Goal: Transaction & Acquisition: Purchase product/service

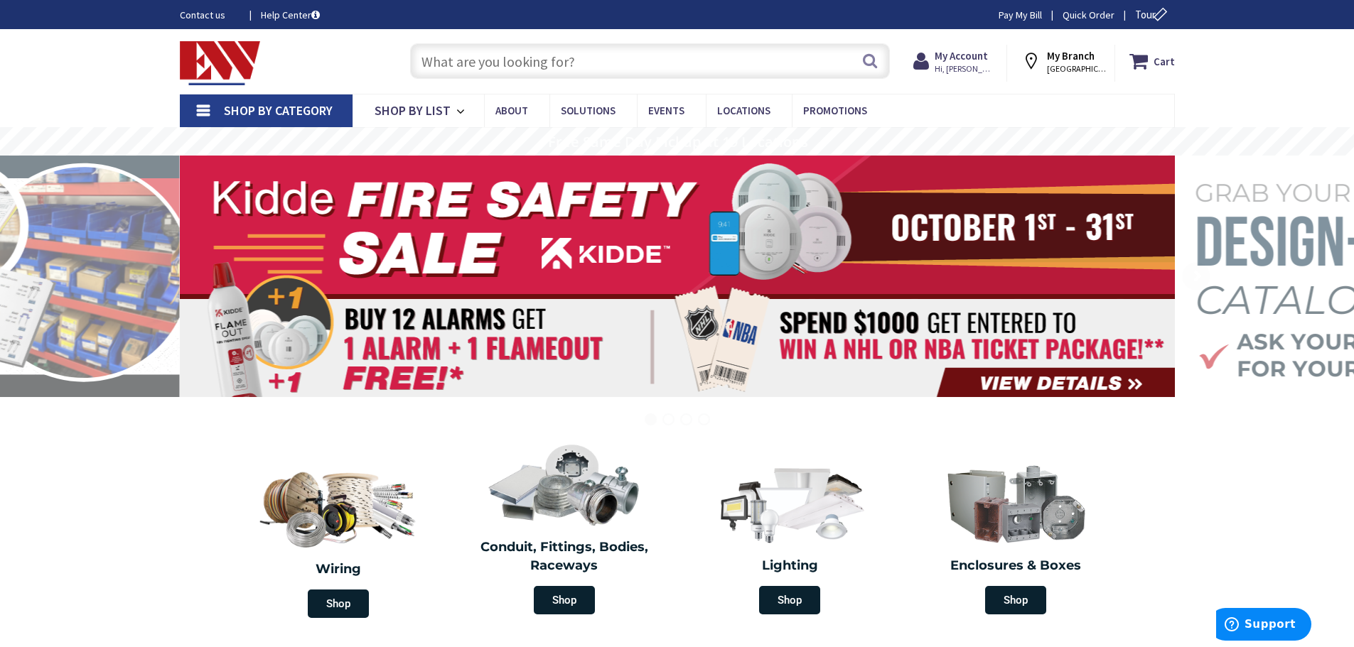
click at [490, 66] on input "text" at bounding box center [650, 61] width 480 height 36
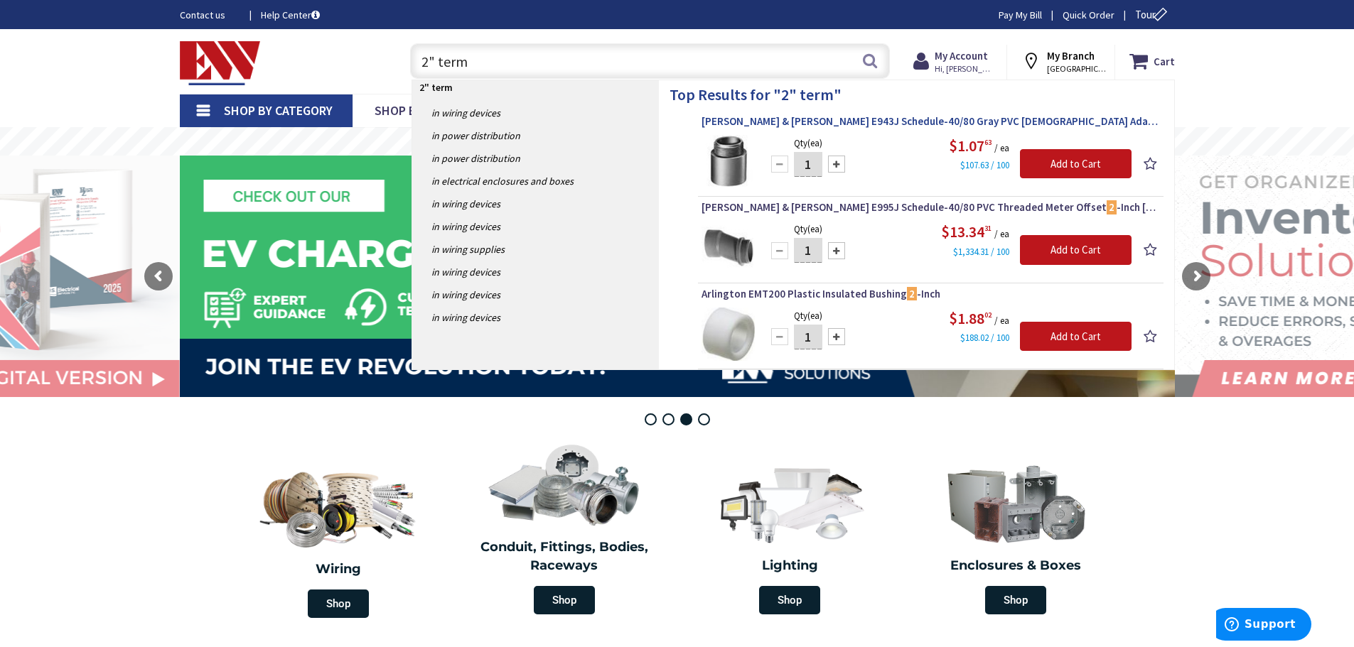
type input "2" term"
click at [902, 118] on span "Thomas & Betts E943J Schedule-40/80 Gray PVC Male Adapter 2 -Inch Carlon®" at bounding box center [930, 121] width 458 height 14
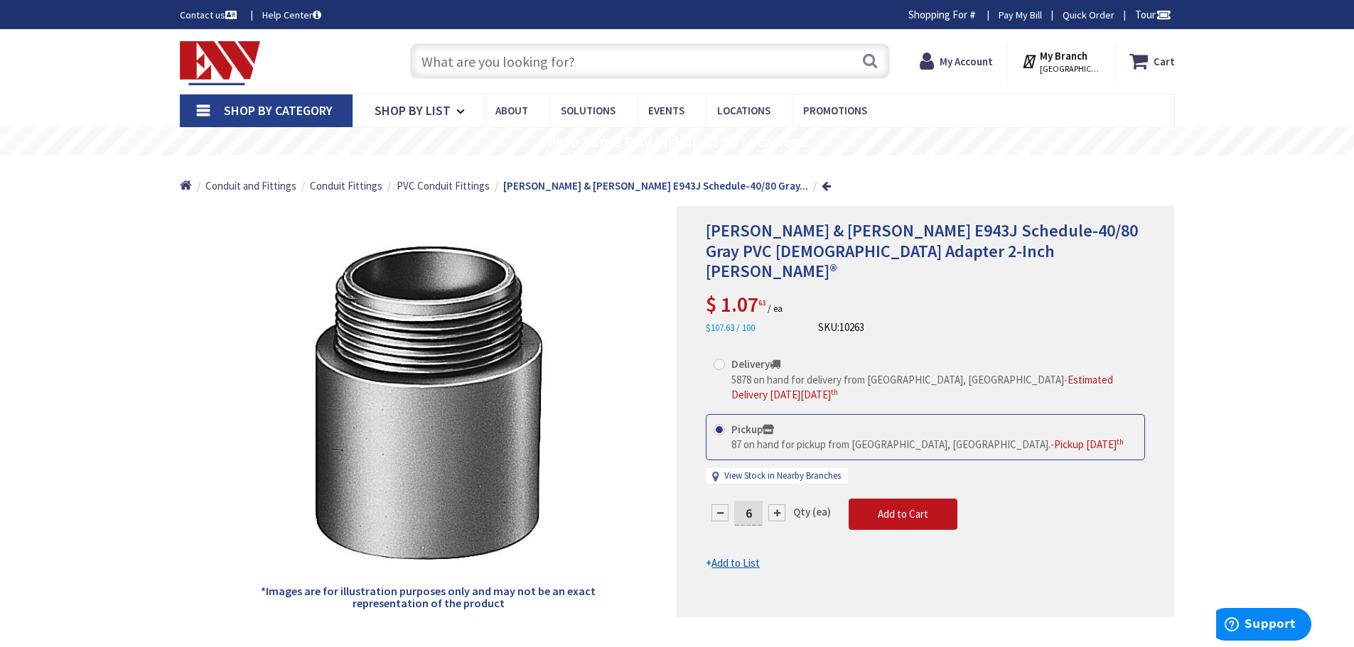
type input "6"
click at [878, 477] on form "This product is Discontinued Delivery 5878 on hand for delivery from Middletown…" at bounding box center [925, 460] width 439 height 222
click at [919, 507] on span "Add to Cart" at bounding box center [903, 514] width 50 height 14
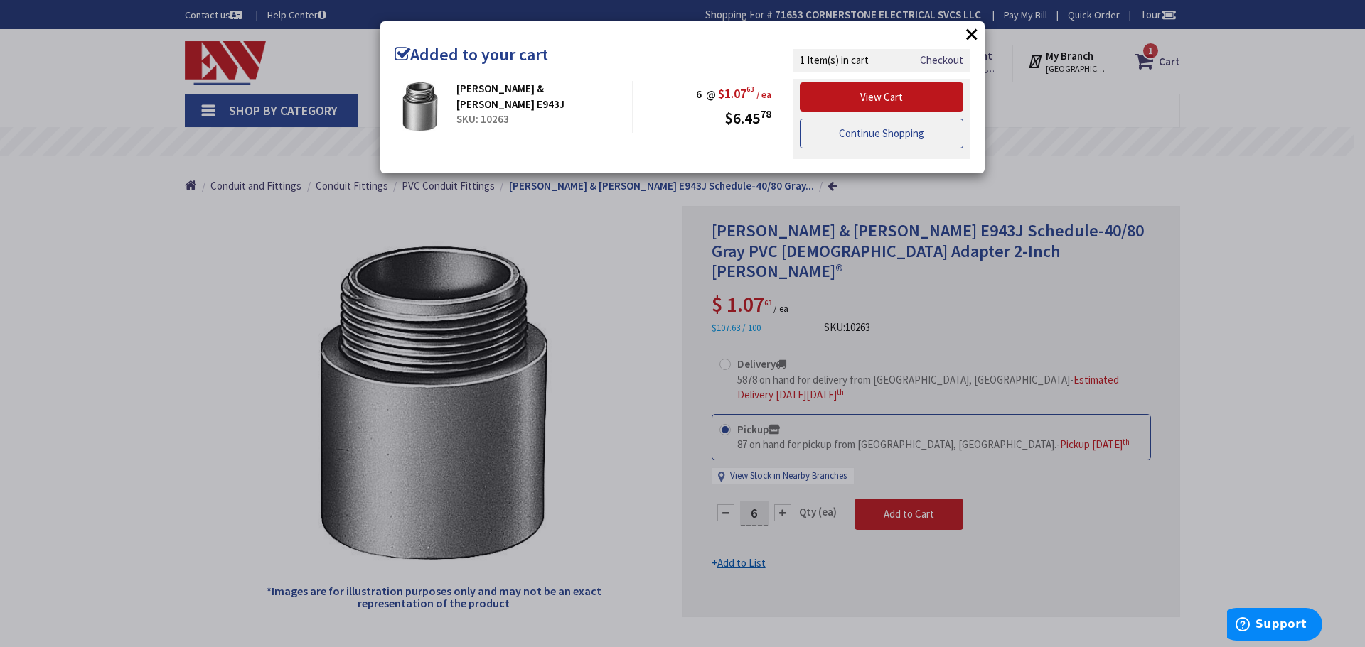
click at [866, 141] on link "Continue Shopping" at bounding box center [881, 134] width 163 height 30
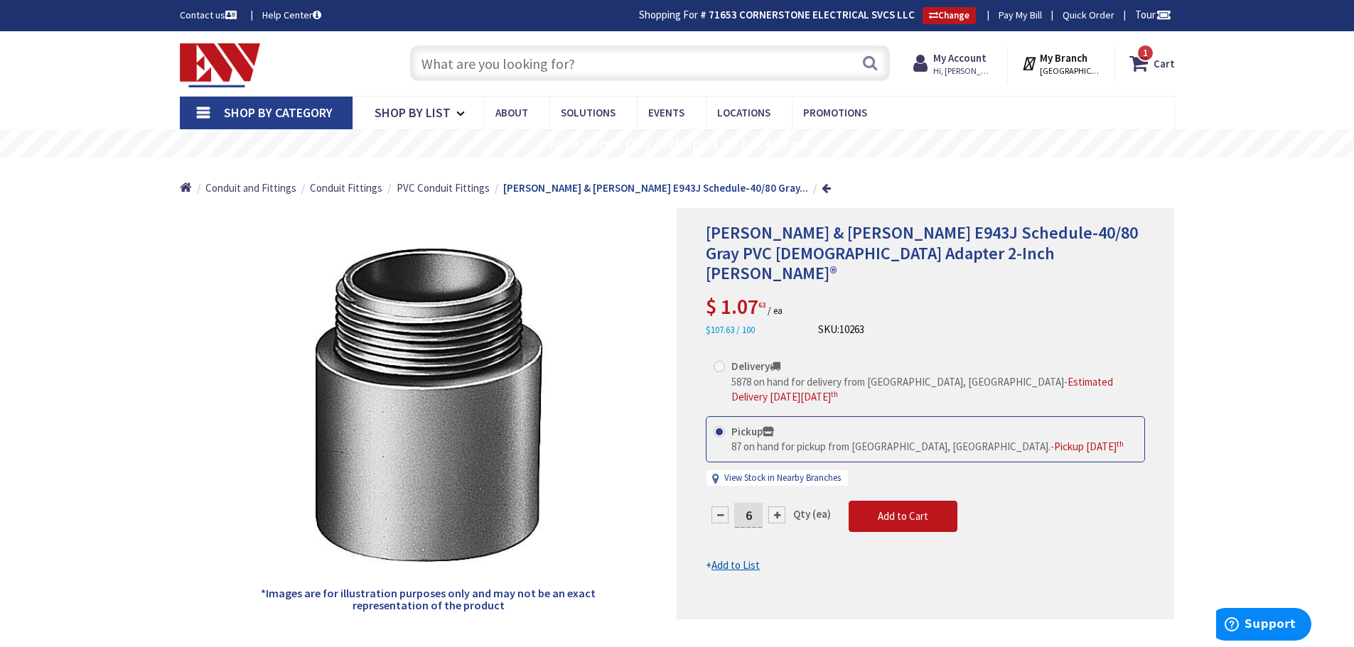
click at [592, 63] on input "text" at bounding box center [650, 63] width 480 height 36
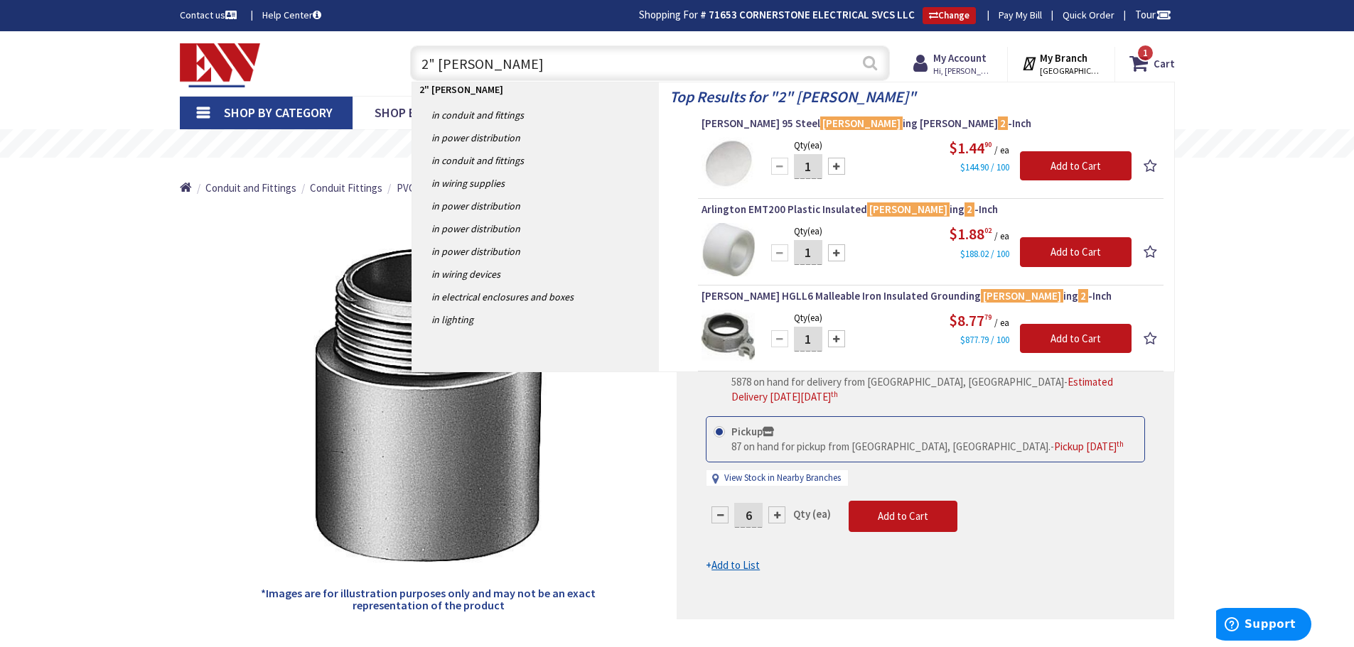
type input "2" Bush"
click at [867, 65] on button "Search" at bounding box center [870, 63] width 18 height 32
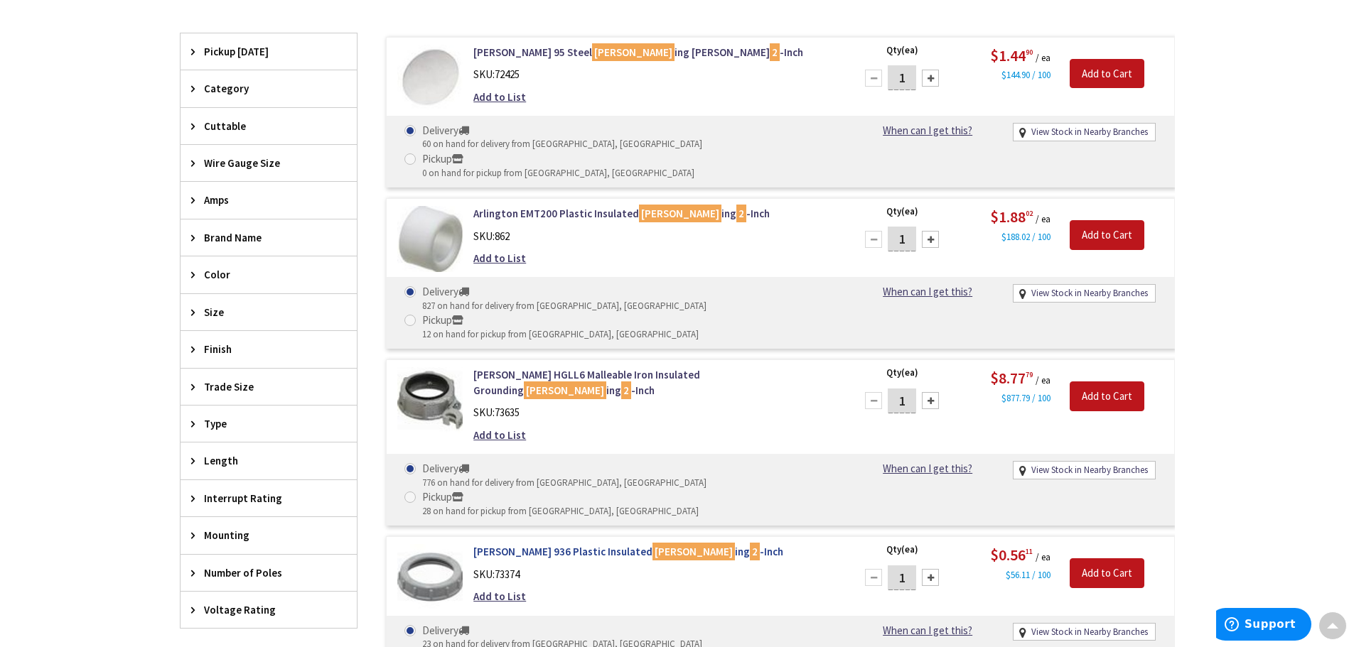
scroll to position [580, 0]
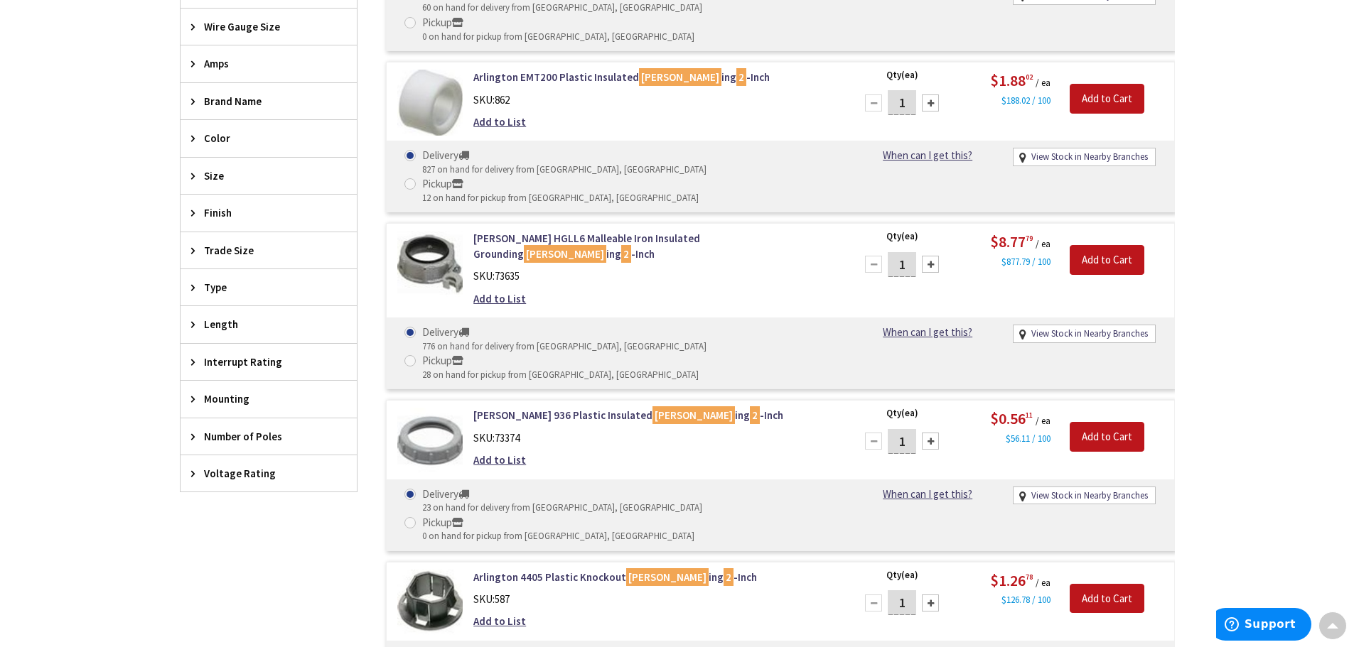
click at [930, 433] on div at bounding box center [930, 441] width 17 height 17
click at [928, 433] on div at bounding box center [930, 441] width 17 height 17
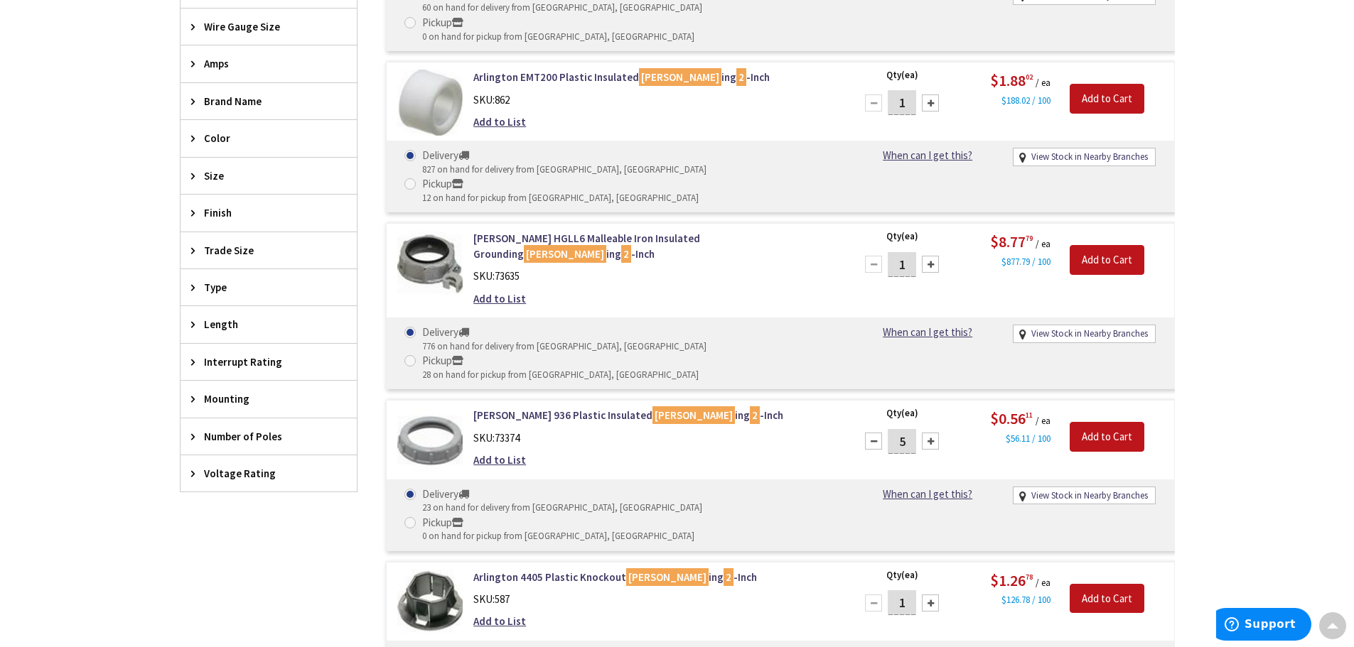
type input "6"
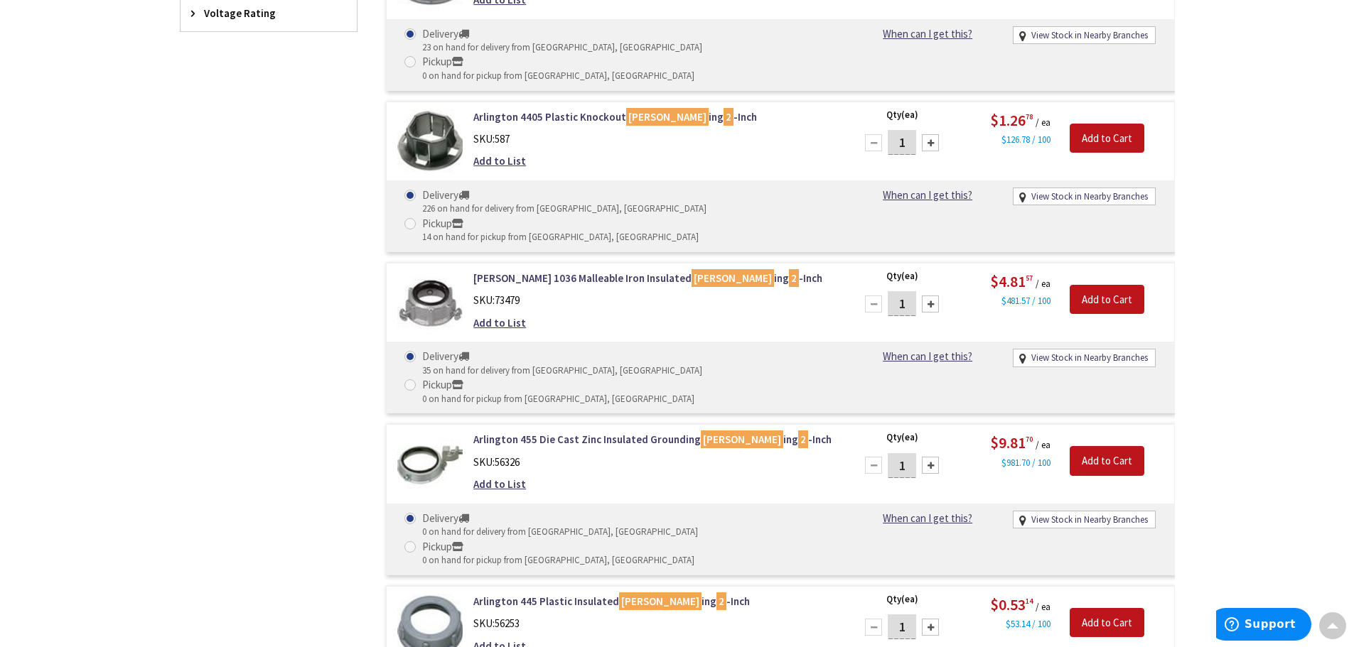
scroll to position [1080, 0]
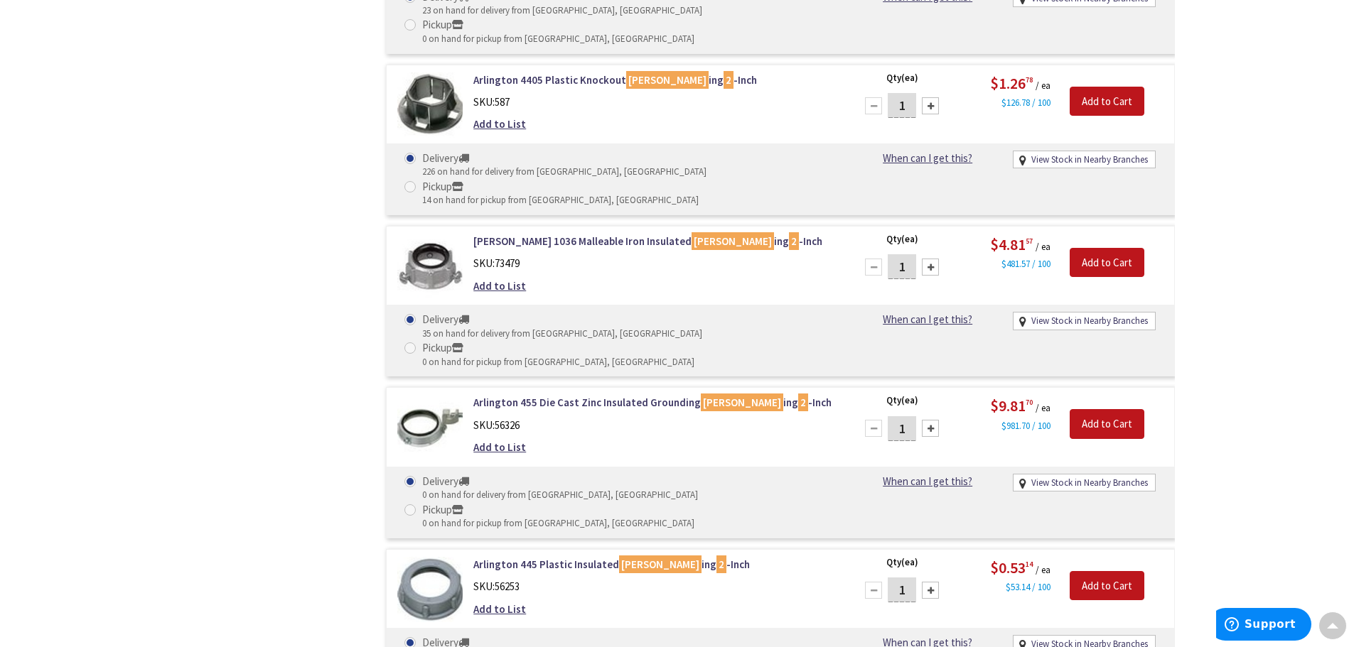
radio input "true"
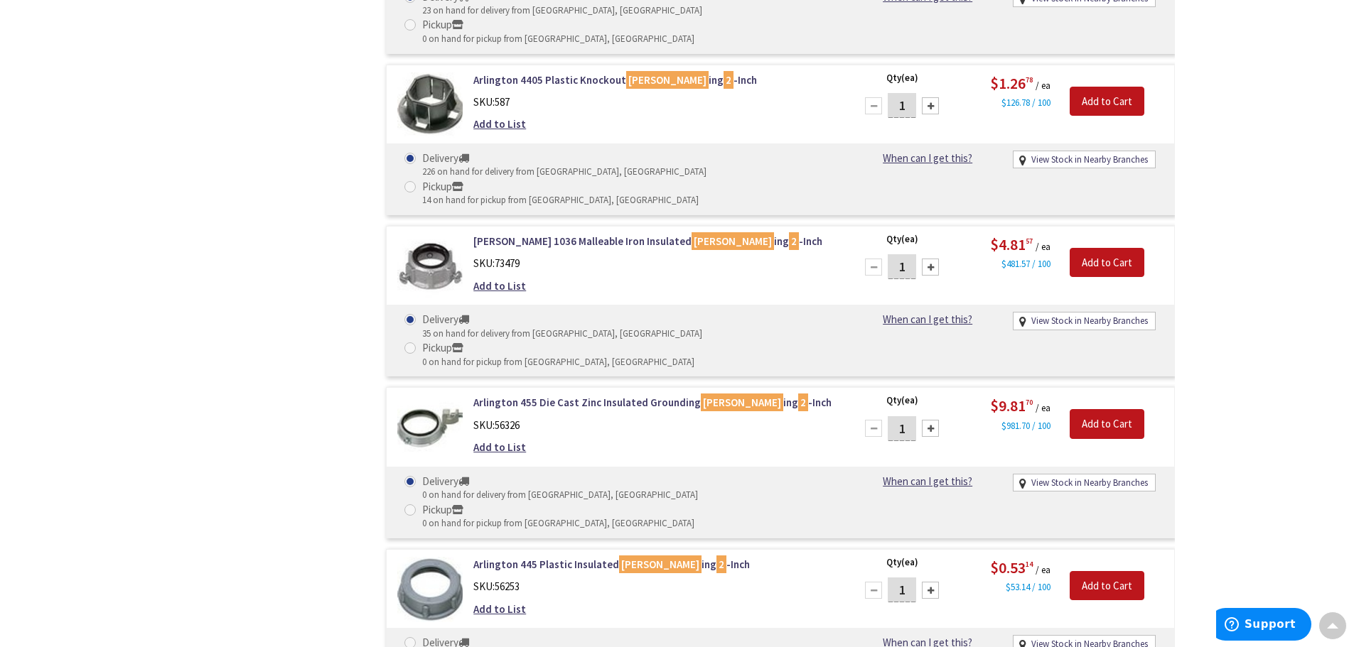
click at [935, 582] on div at bounding box center [930, 590] width 17 height 17
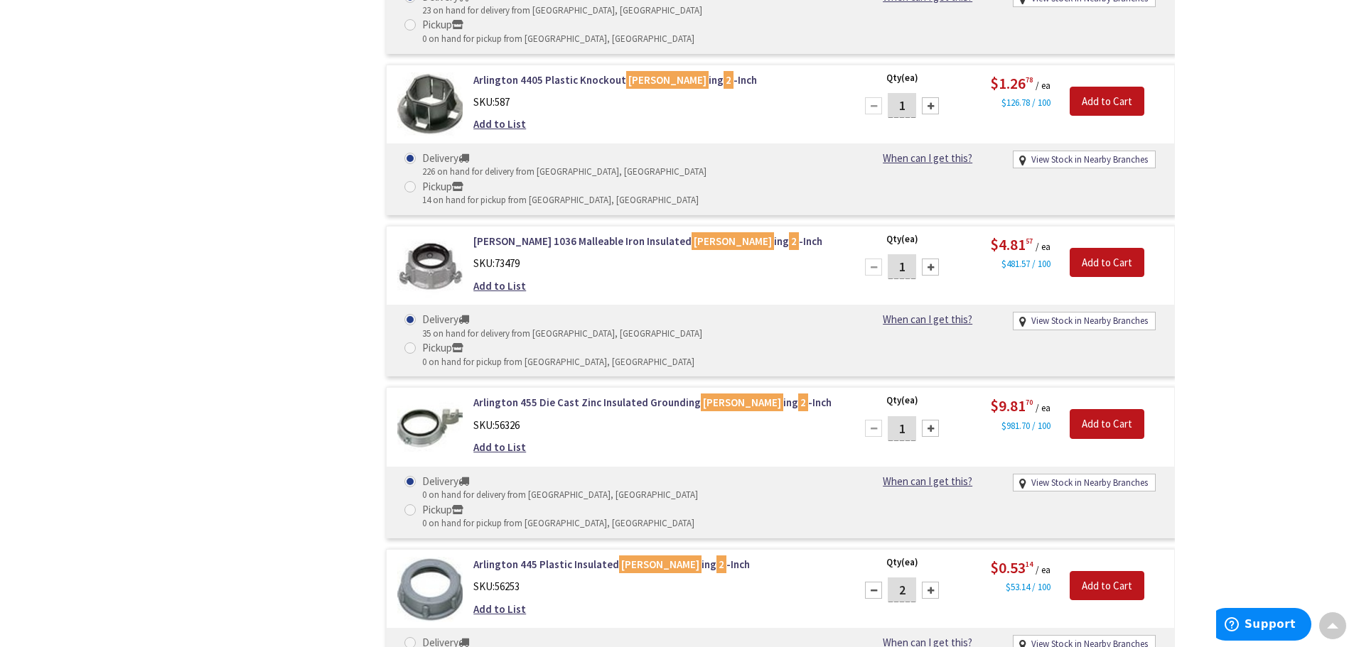
click at [935, 582] on div at bounding box center [930, 590] width 17 height 17
click at [934, 582] on div at bounding box center [930, 590] width 17 height 17
type input "6"
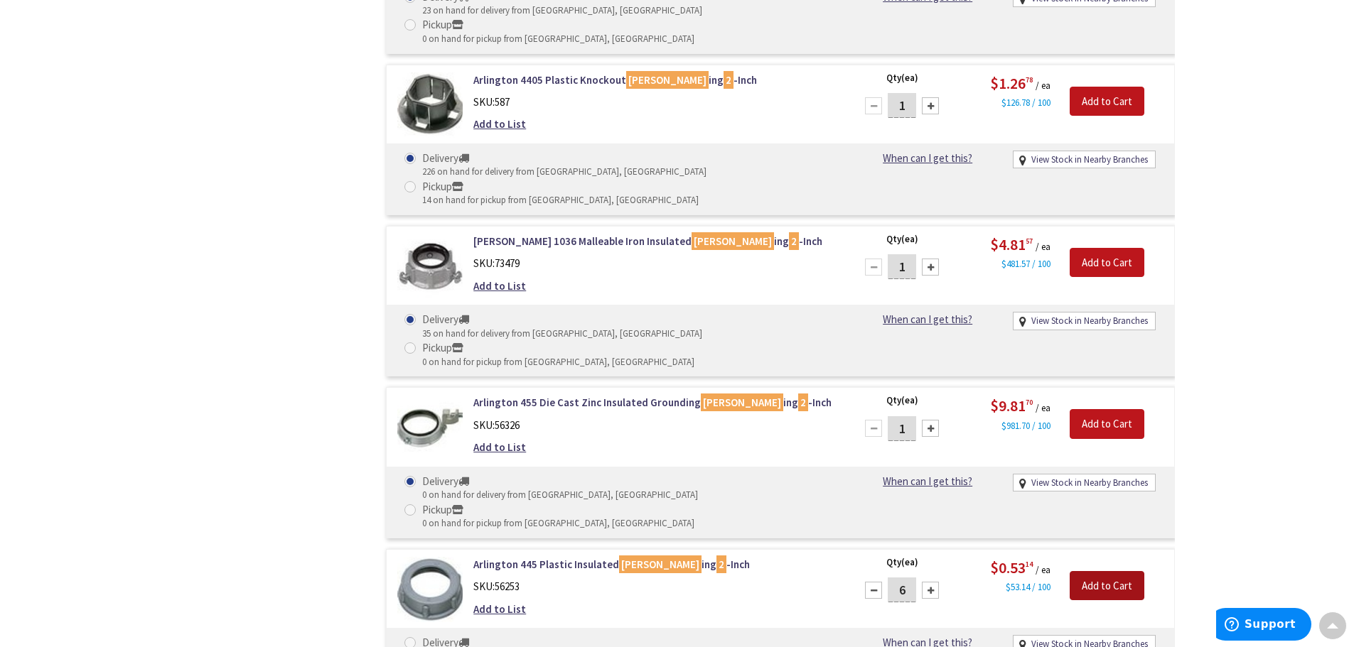
click at [1104, 571] on input "Add to Cart" at bounding box center [1107, 586] width 75 height 30
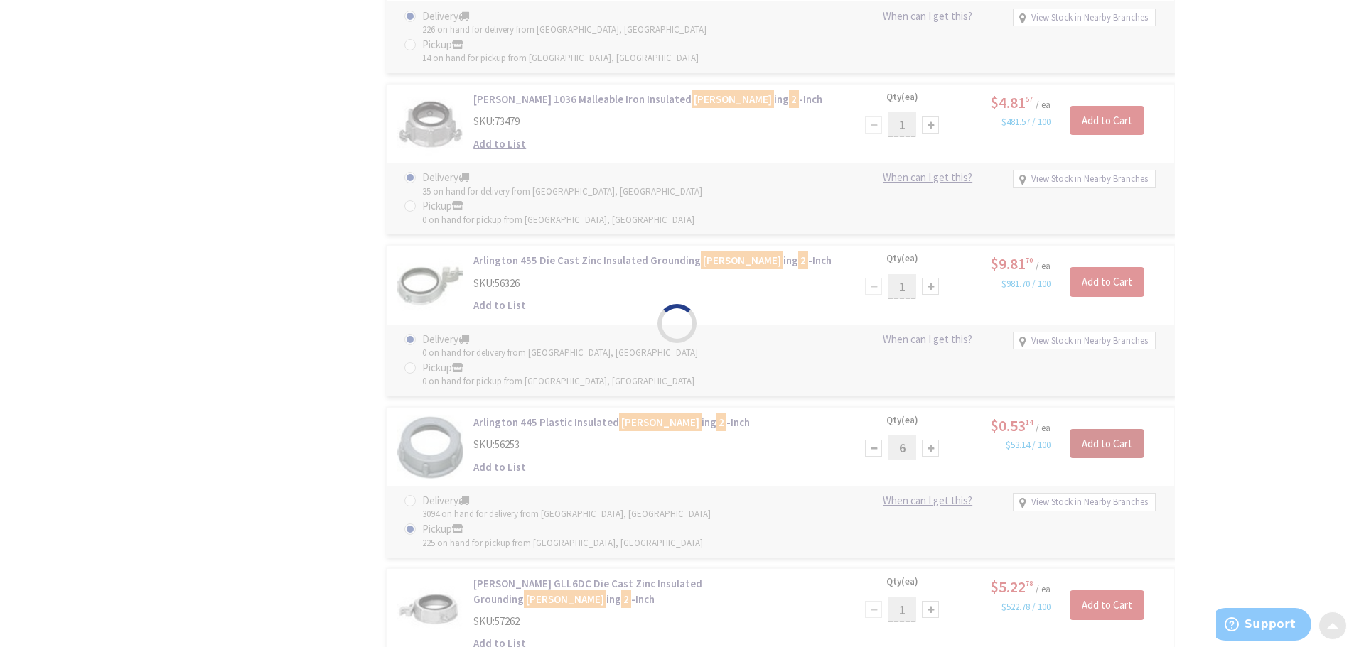
scroll to position [1364, 0]
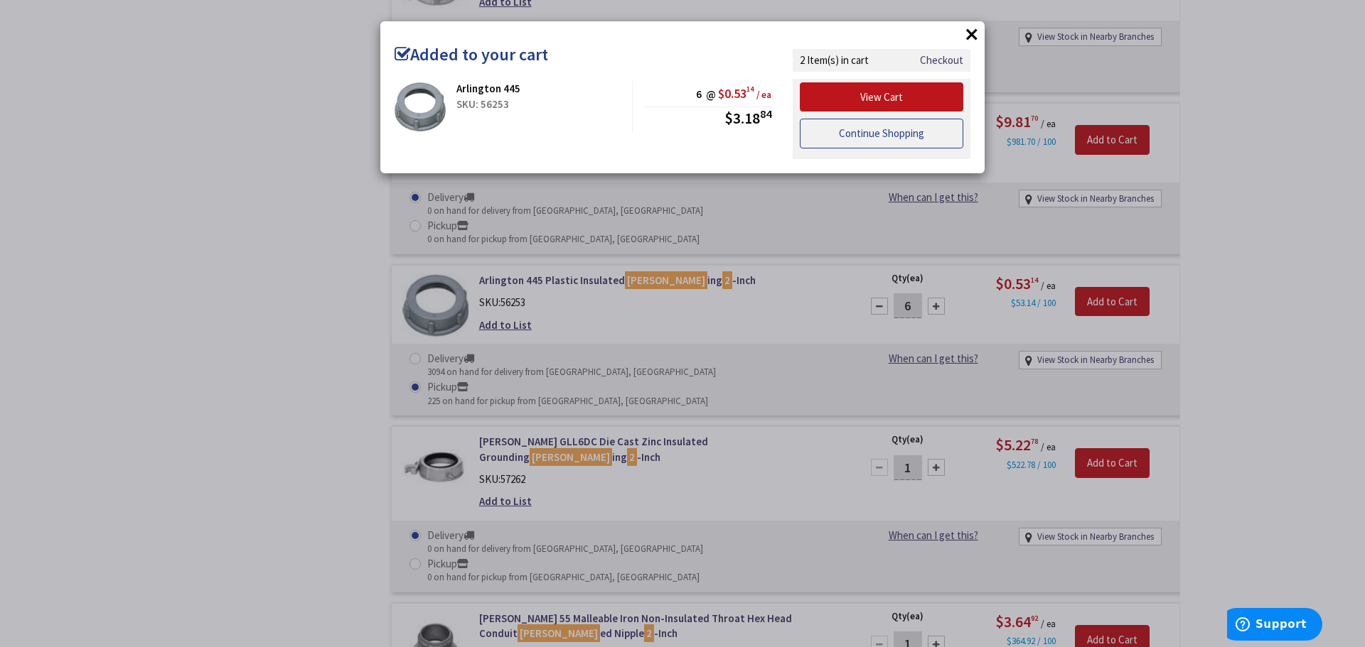
click at [881, 136] on link "Continue Shopping" at bounding box center [881, 134] width 163 height 30
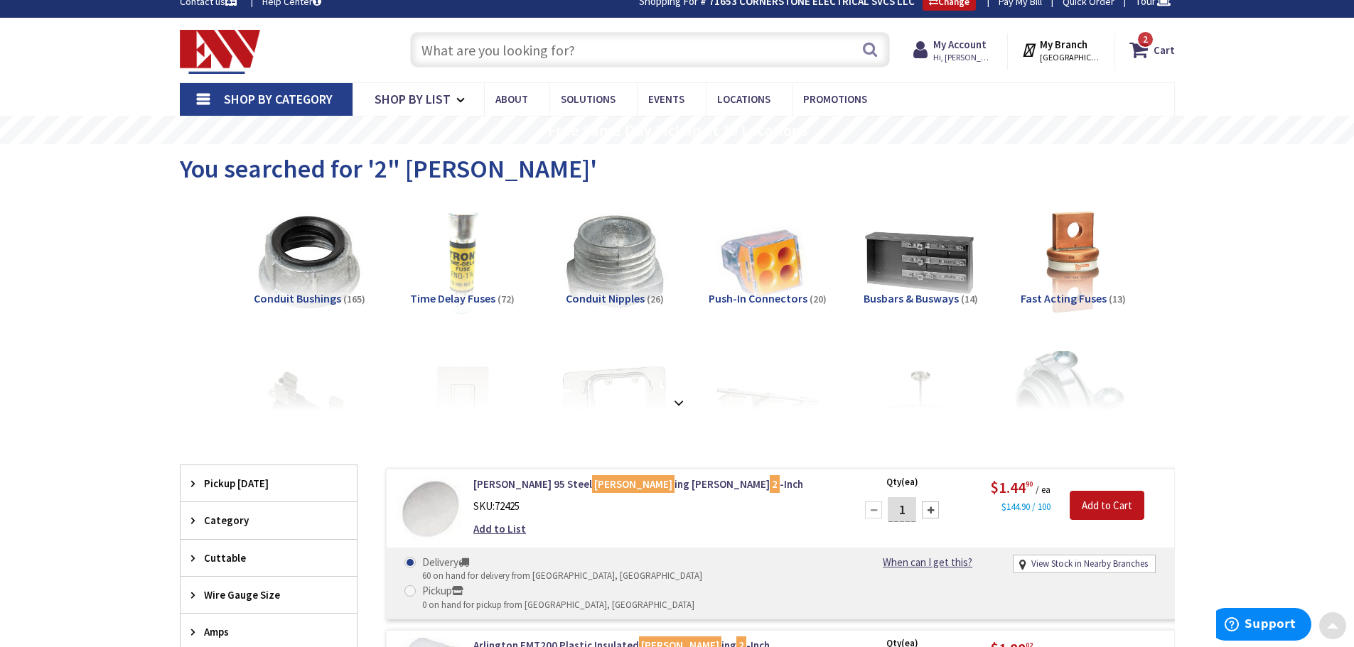
scroll to position [0, 0]
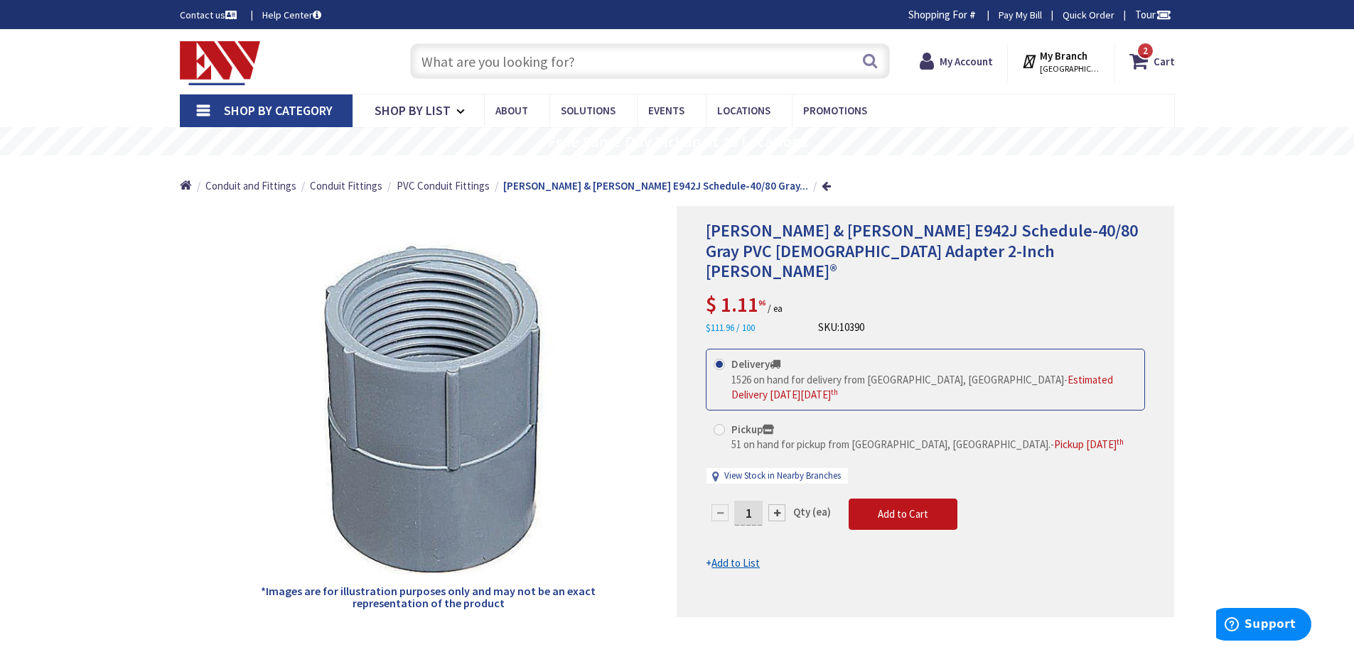
click at [718, 424] on span at bounding box center [719, 429] width 11 height 11
click at [718, 425] on input "Pickup 51 on hand for pickup from Bristol, CT. - Pickup Thursday, October 9 th" at bounding box center [721, 429] width 9 height 9
radio input "true"
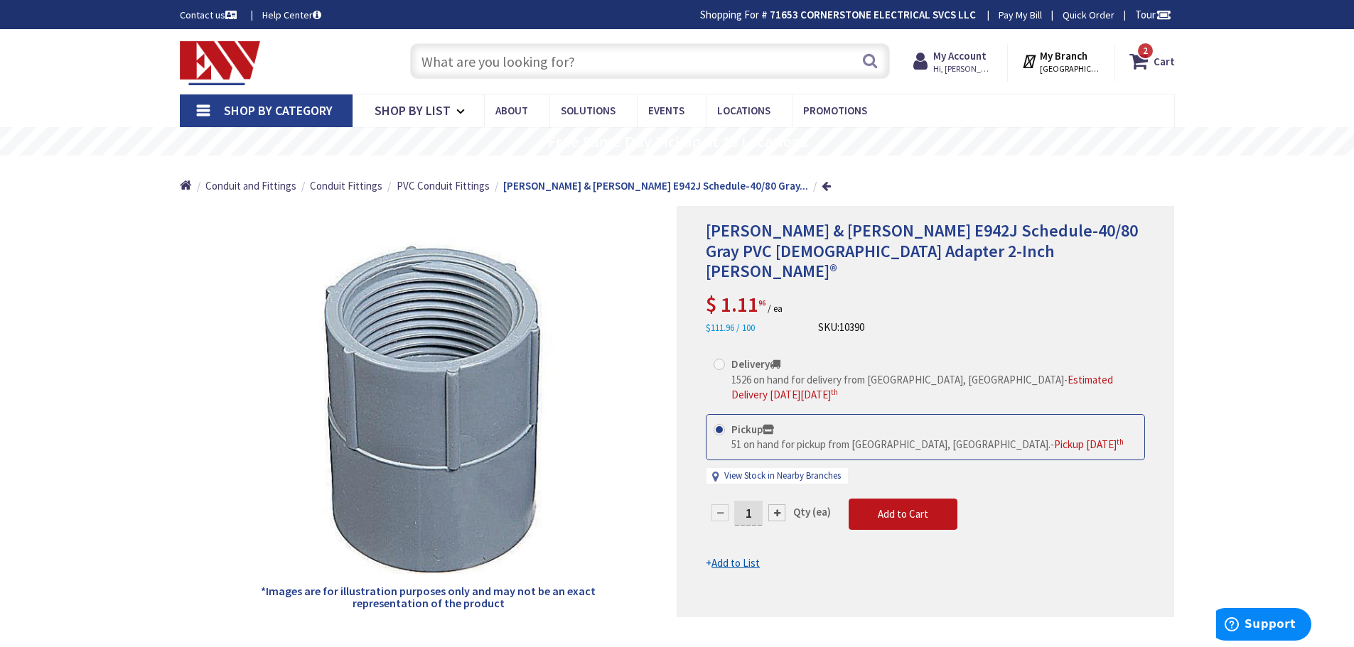
click at [777, 505] on div at bounding box center [776, 513] width 17 height 17
click at [777, 481] on div at bounding box center [925, 412] width 496 height 410
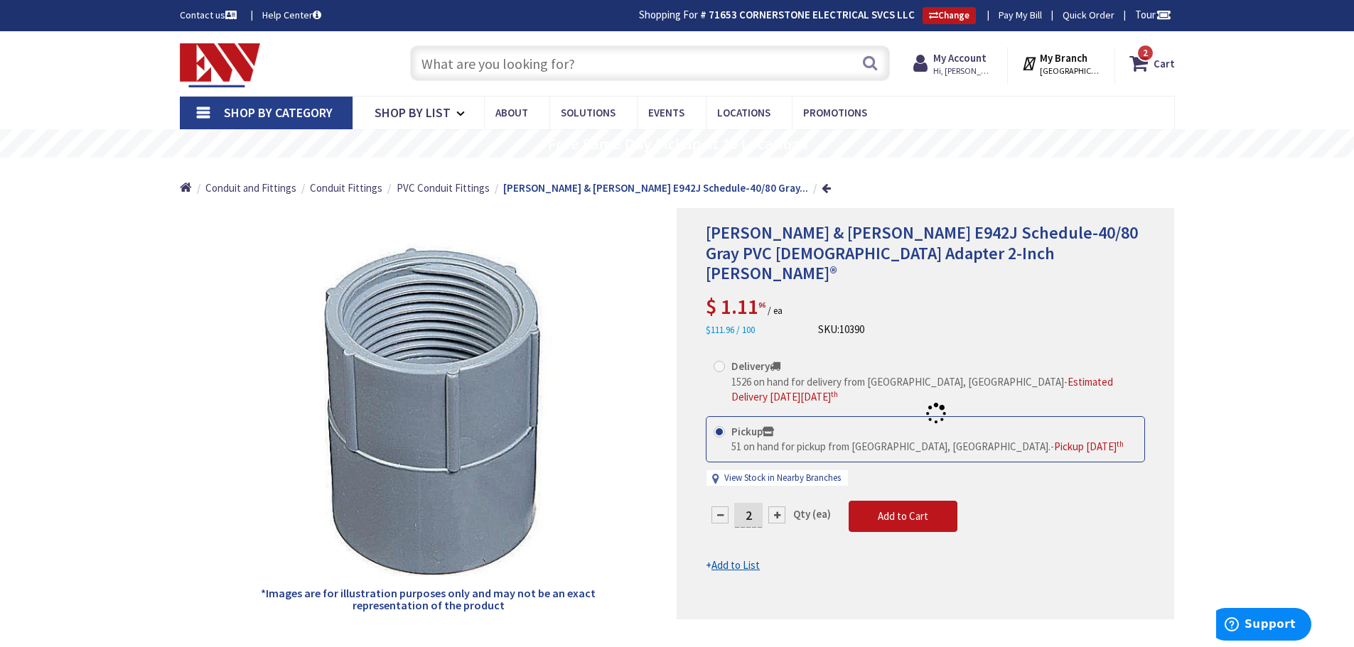
click at [777, 481] on div at bounding box center [925, 414] width 496 height 410
click at [780, 507] on div at bounding box center [776, 515] width 17 height 17
click at [780, 478] on div at bounding box center [925, 414] width 496 height 410
click at [780, 507] on div at bounding box center [776, 515] width 17 height 17
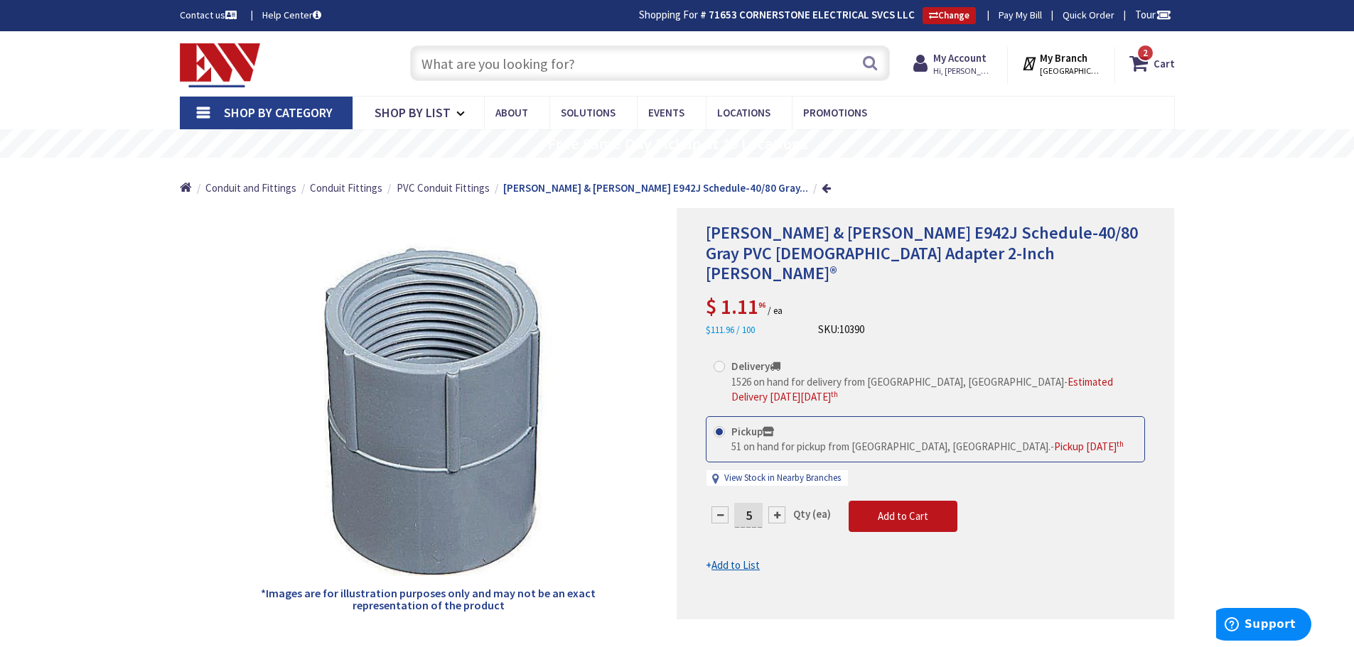
click at [778, 507] on div at bounding box center [776, 515] width 17 height 17
type input "6"
click at [883, 510] on span "Add to Cart" at bounding box center [903, 517] width 50 height 14
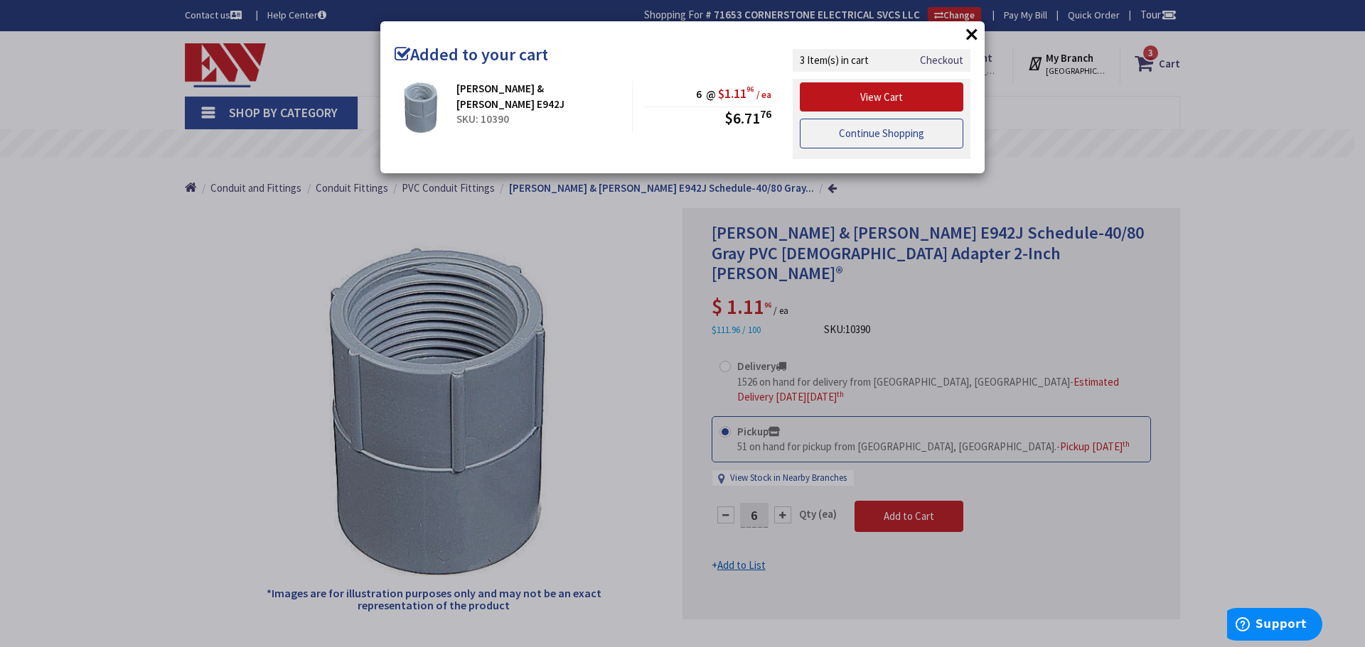
click at [886, 133] on link "Continue Shopping" at bounding box center [881, 134] width 163 height 30
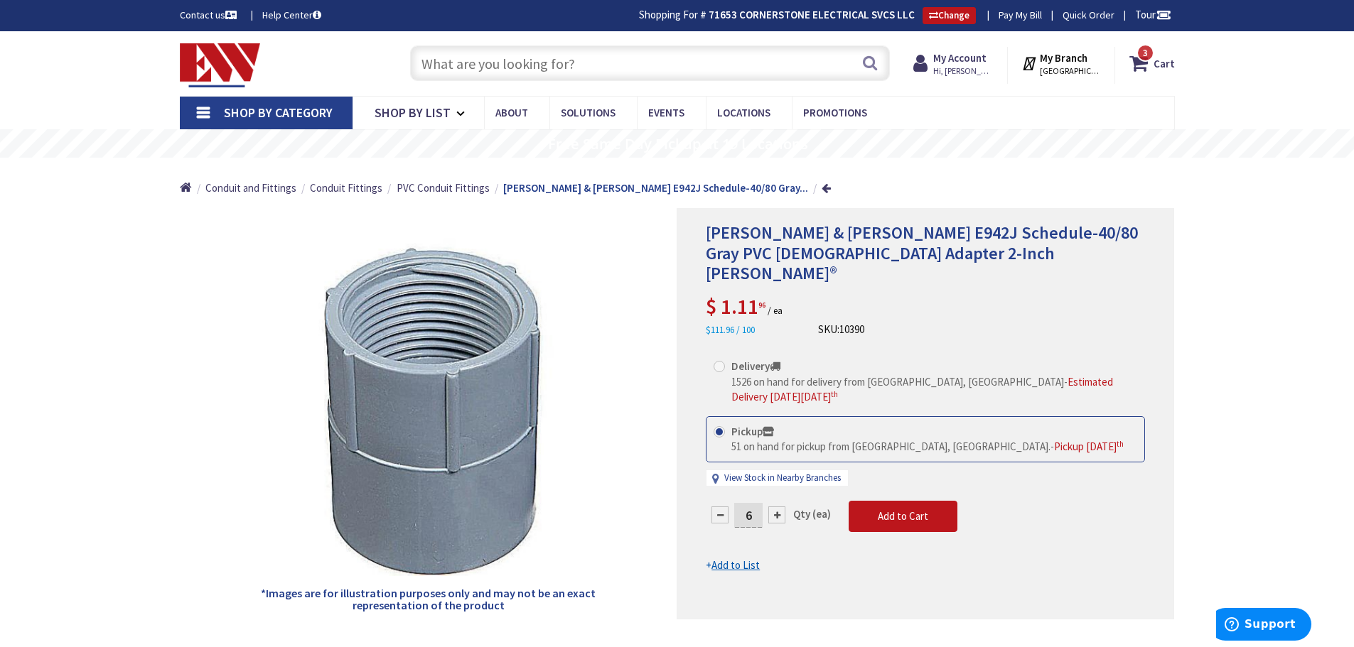
click at [525, 65] on input "text" at bounding box center [650, 63] width 480 height 36
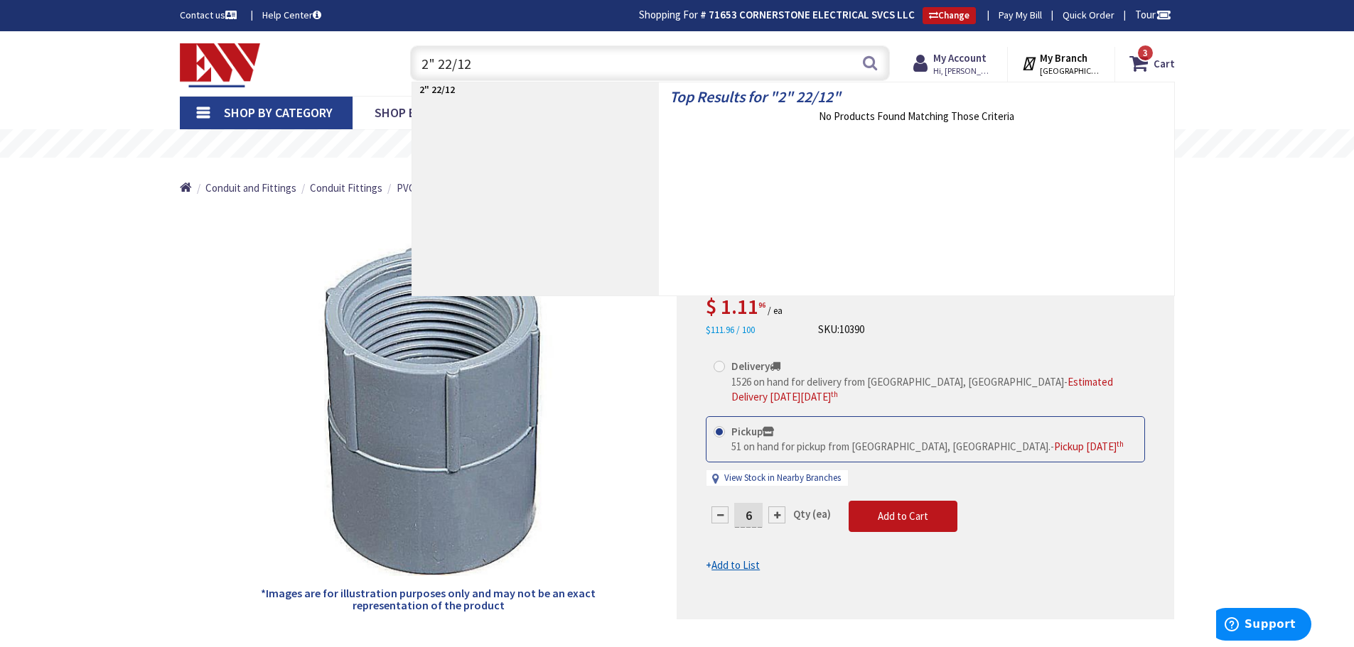
click at [458, 64] on input "2" 22/12" at bounding box center [650, 63] width 480 height 36
click at [463, 64] on input "2" 22/12" at bounding box center [650, 63] width 480 height 36
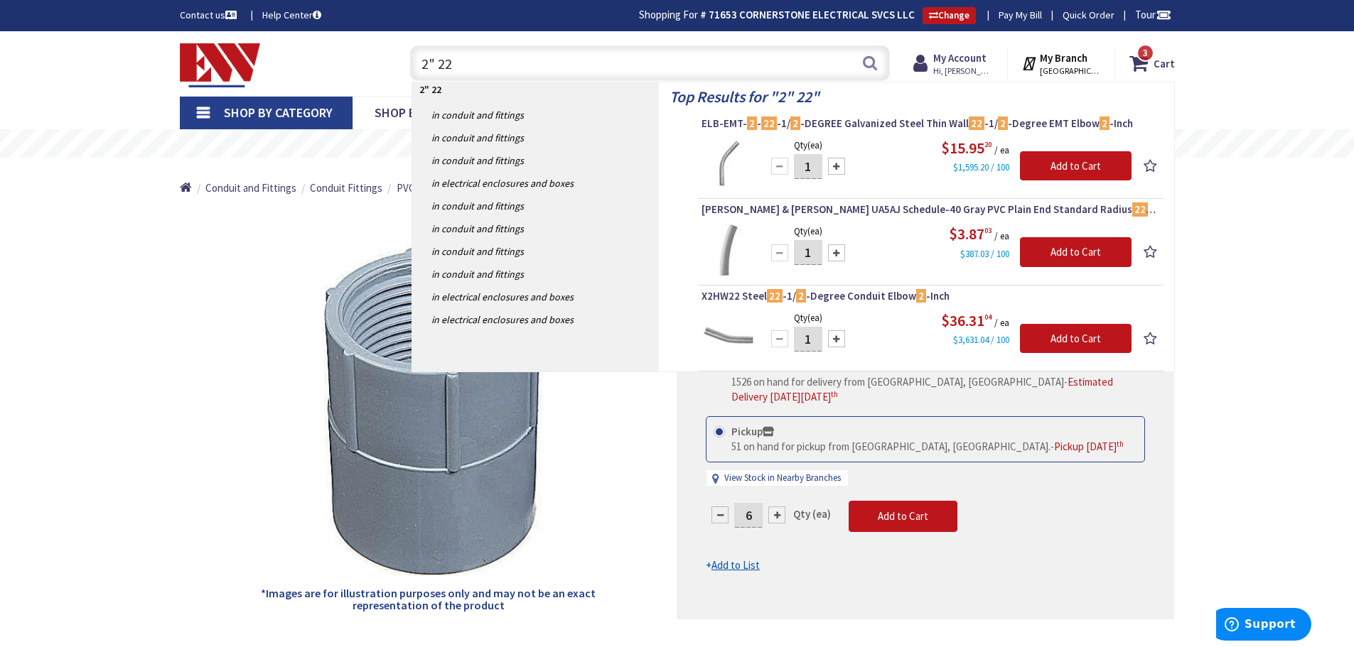
click at [457, 63] on input "2" 22" at bounding box center [650, 63] width 480 height 36
type input "2" 22"
click at [876, 207] on span "Thomas & Betts UA5AJ Schedule-40 Gray PVC Plain End Standard Radius 22 -1/ 2 -D…" at bounding box center [930, 210] width 458 height 14
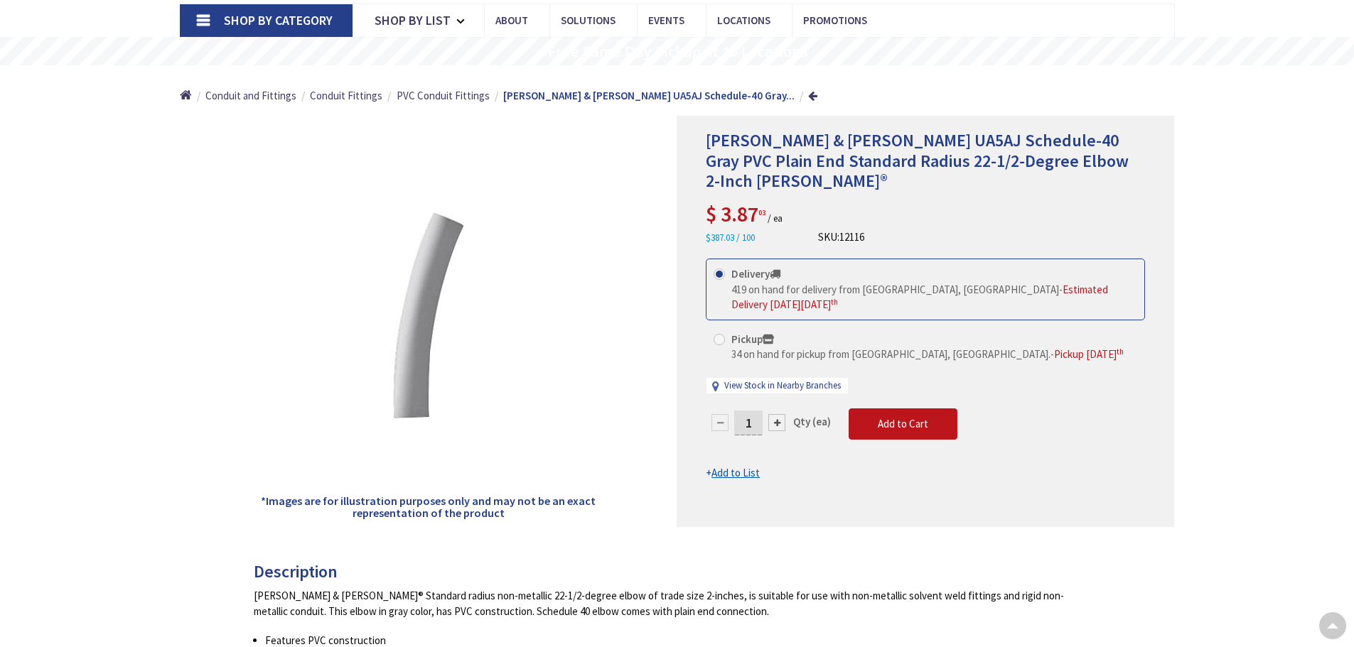
scroll to position [71, 0]
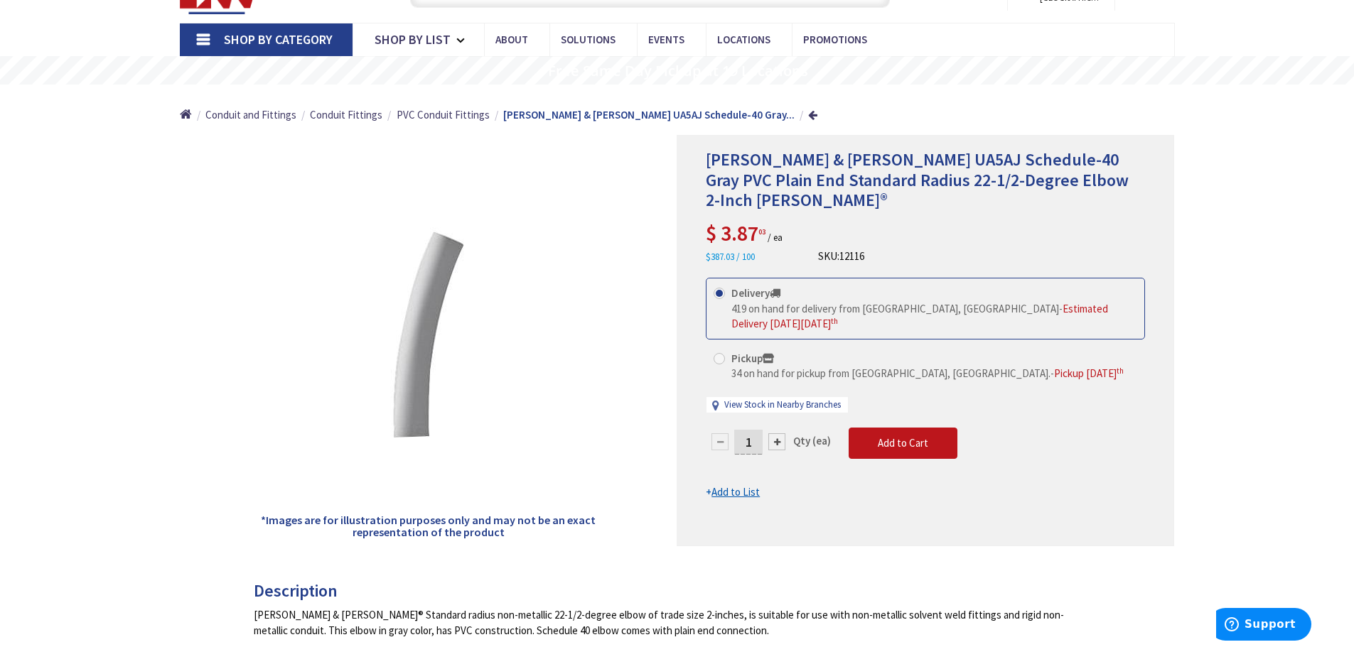
click at [719, 353] on span at bounding box center [719, 358] width 11 height 11
click at [719, 354] on input "Pickup 34 on hand for pickup from [GEOGRAPHIC_DATA], [GEOGRAPHIC_DATA]. - Picku…" at bounding box center [721, 358] width 9 height 9
radio input "true"
click at [777, 434] on div at bounding box center [776, 442] width 17 height 17
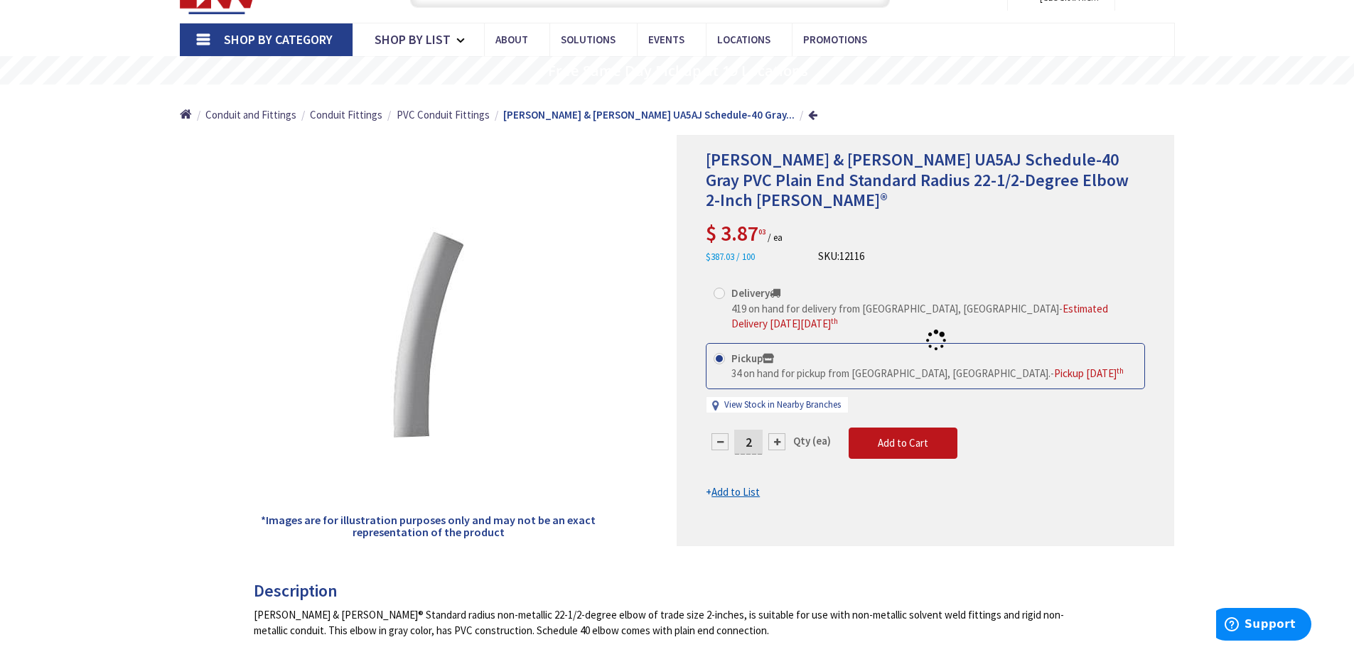
click at [777, 408] on div at bounding box center [925, 341] width 496 height 410
click at [777, 408] on form "This product is Discontinued Delivery 419 on hand for delivery from [GEOGRAPHIC…" at bounding box center [925, 389] width 439 height 222
click at [777, 434] on div at bounding box center [776, 442] width 17 height 17
type input "4"
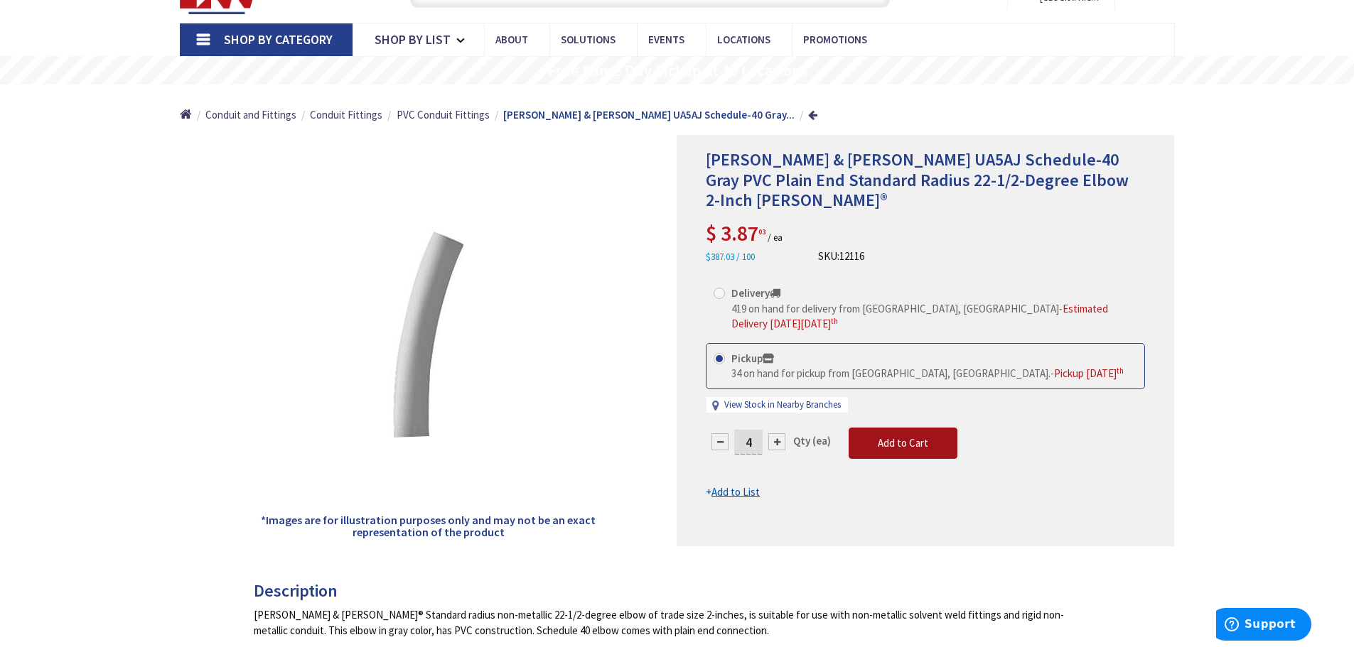
click at [917, 428] on button "Add to Cart" at bounding box center [903, 443] width 109 height 31
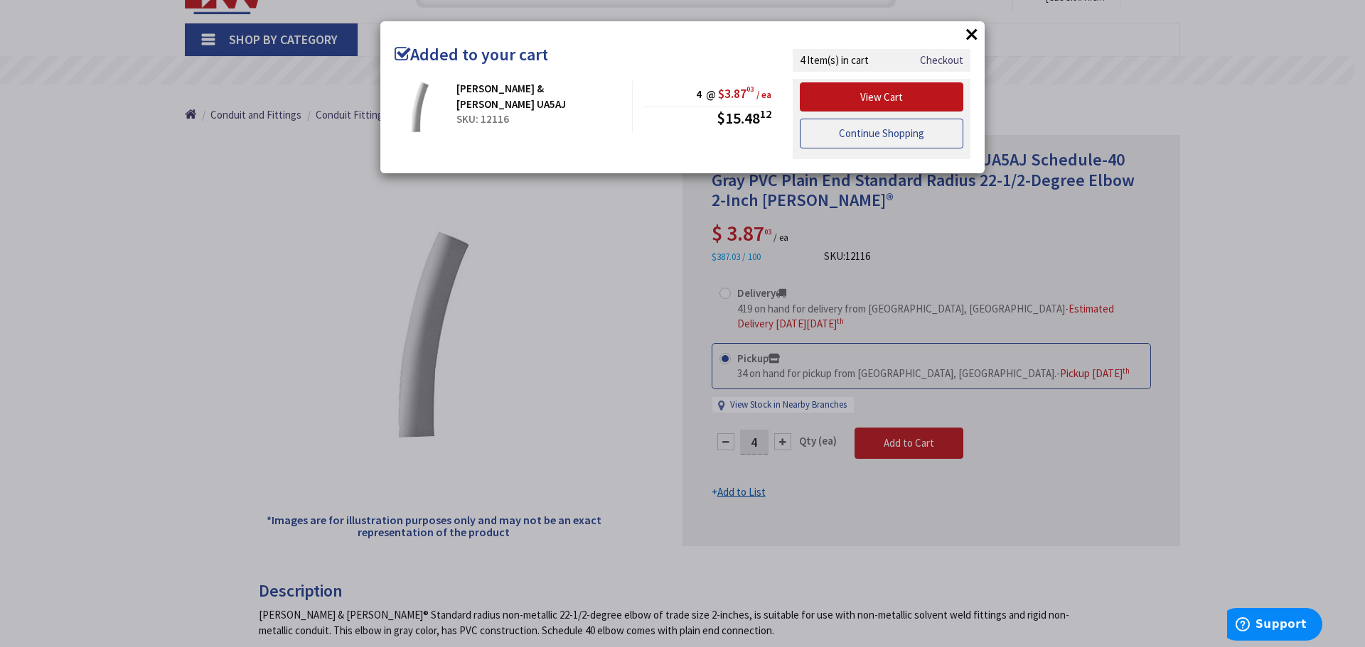
click at [852, 141] on link "Continue Shopping" at bounding box center [881, 134] width 163 height 30
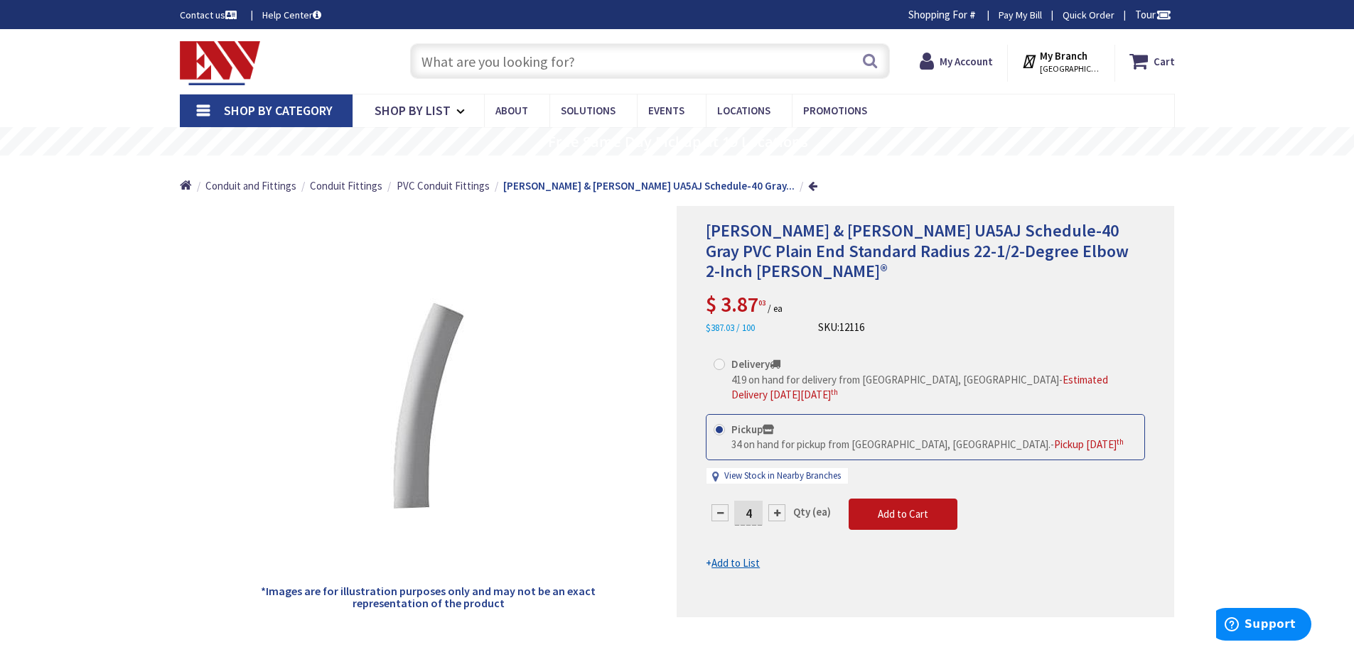
click at [490, 63] on input "text" at bounding box center [650, 61] width 480 height 36
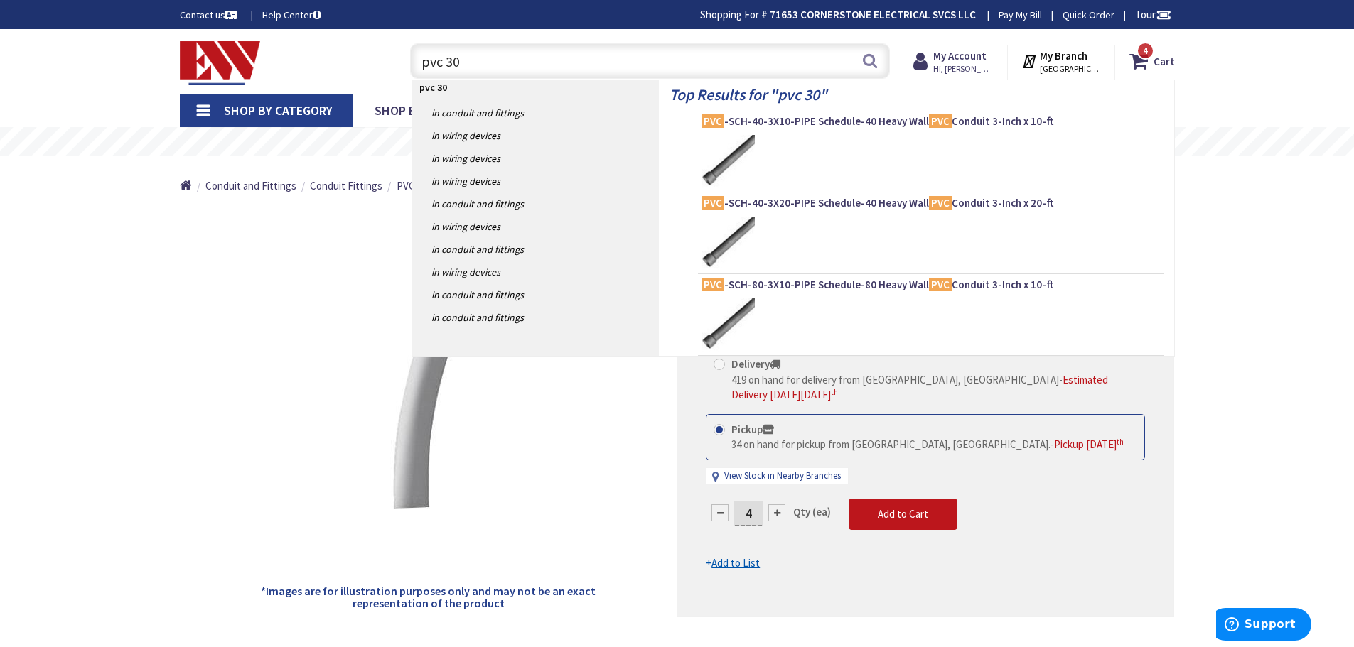
drag, startPoint x: 474, startPoint y: 65, endPoint x: 409, endPoint y: 64, distance: 65.4
click at [409, 64] on div "pvc 30 pvc 30 Search" at bounding box center [646, 60] width 487 height 45
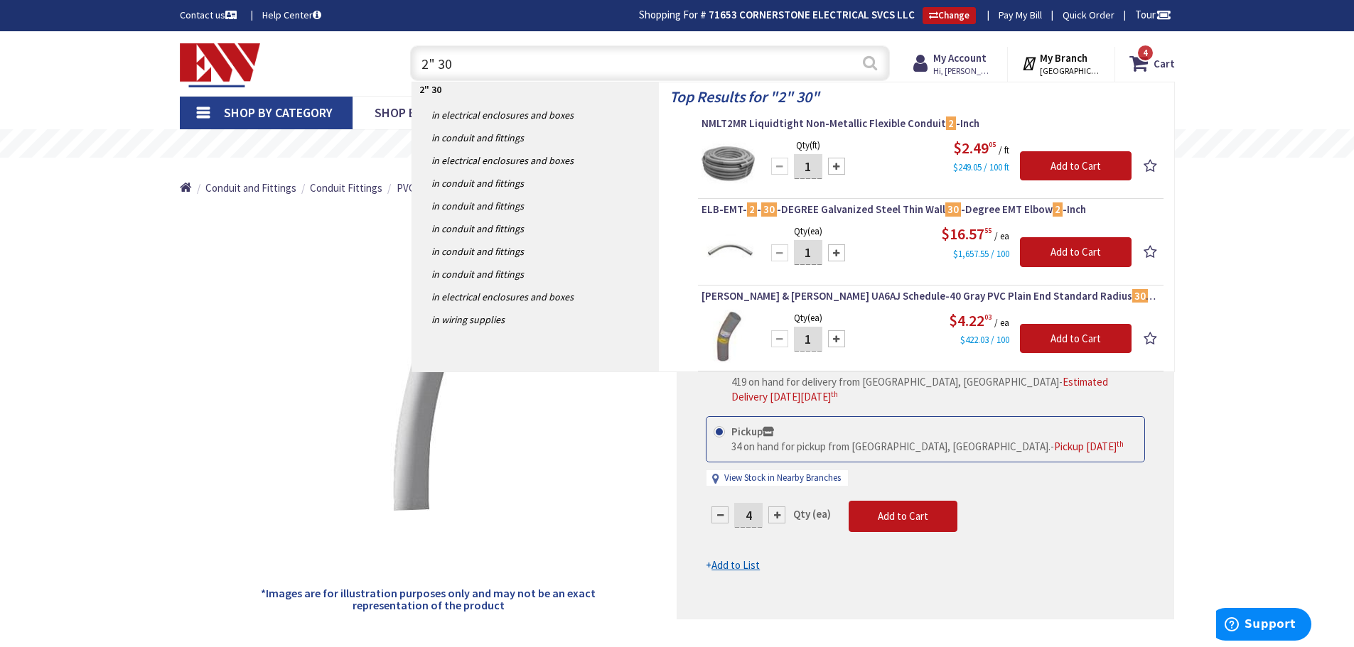
type input "2" 30"
click at [869, 65] on button "Search" at bounding box center [870, 63] width 18 height 32
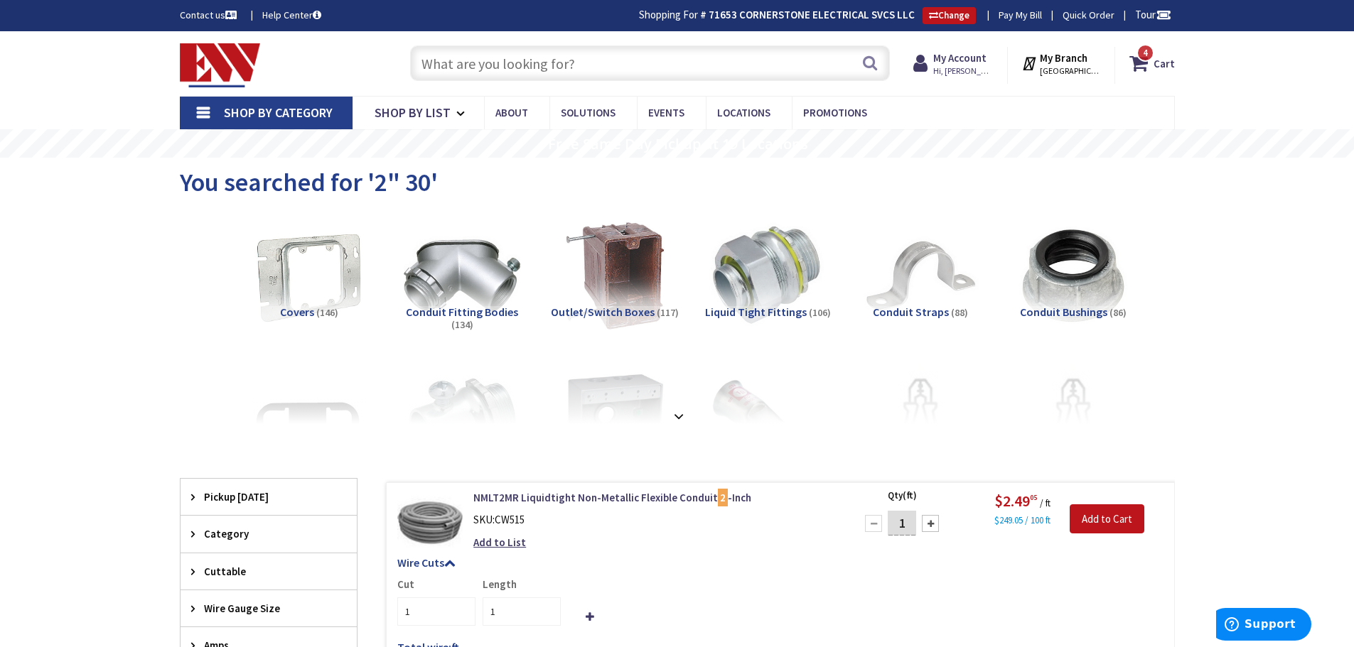
click at [511, 68] on input "text" at bounding box center [650, 63] width 480 height 36
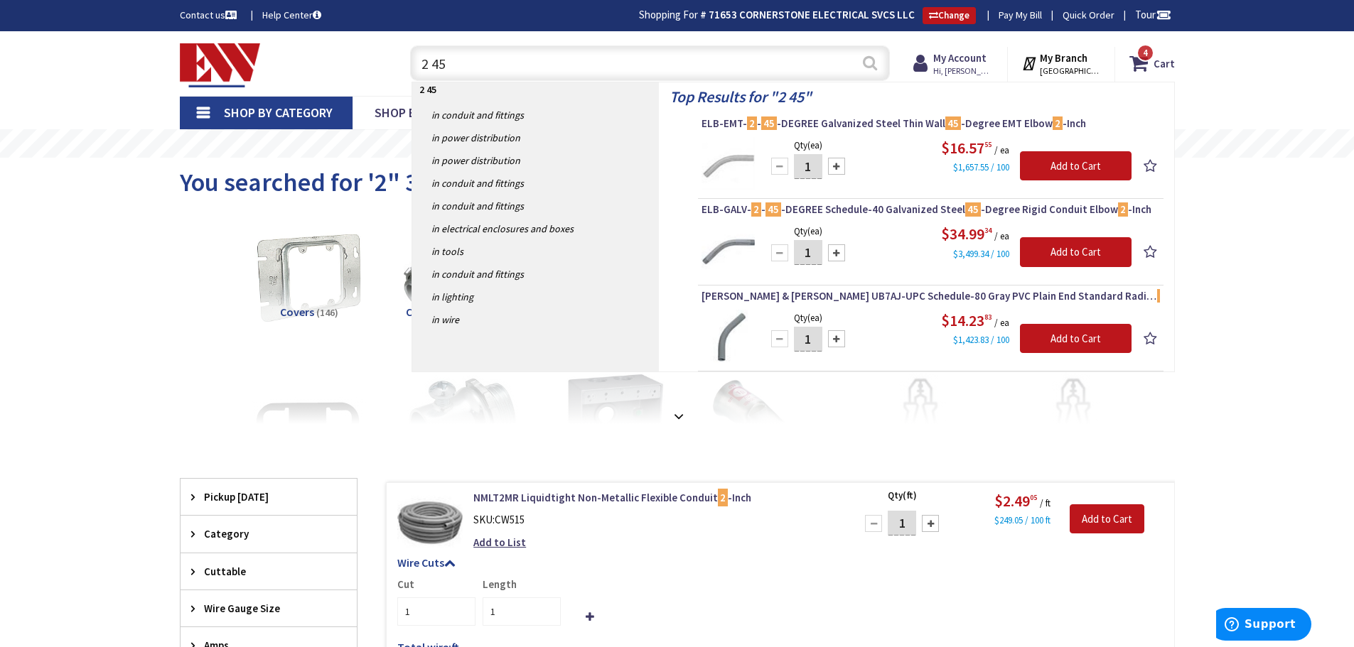
type input "2 45"
click at [873, 65] on button "Search" at bounding box center [870, 63] width 18 height 32
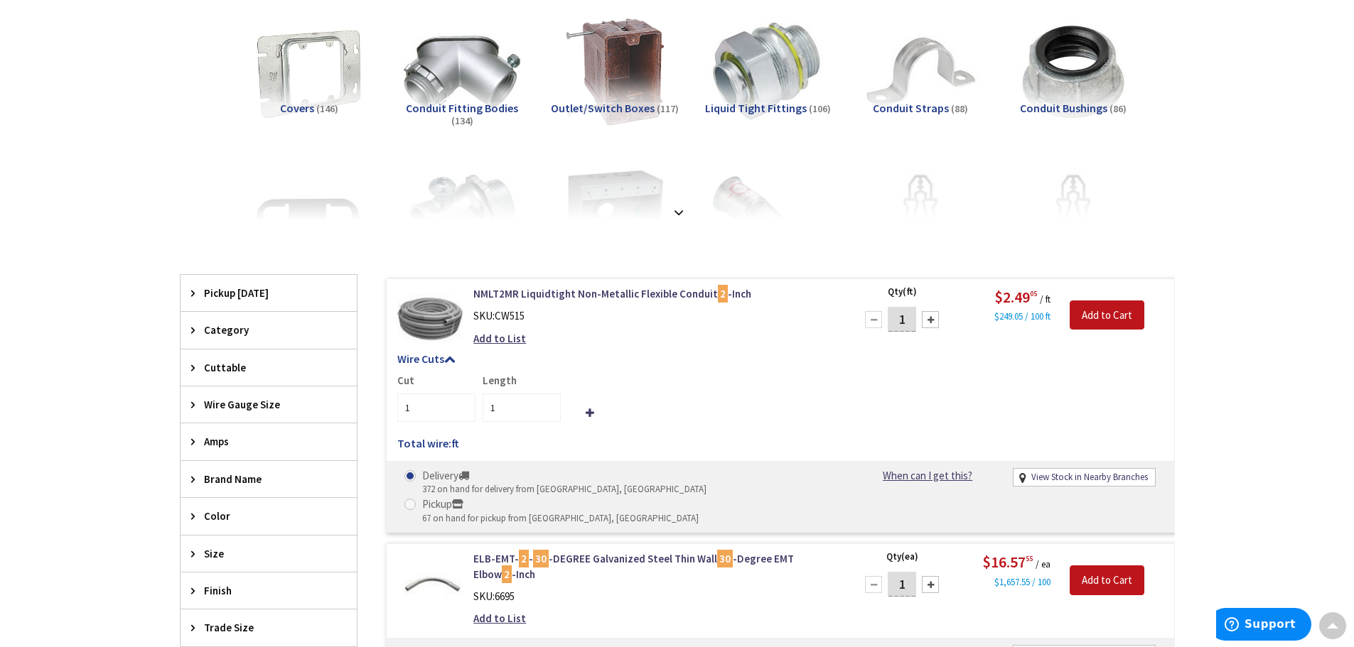
scroll to position [343, 0]
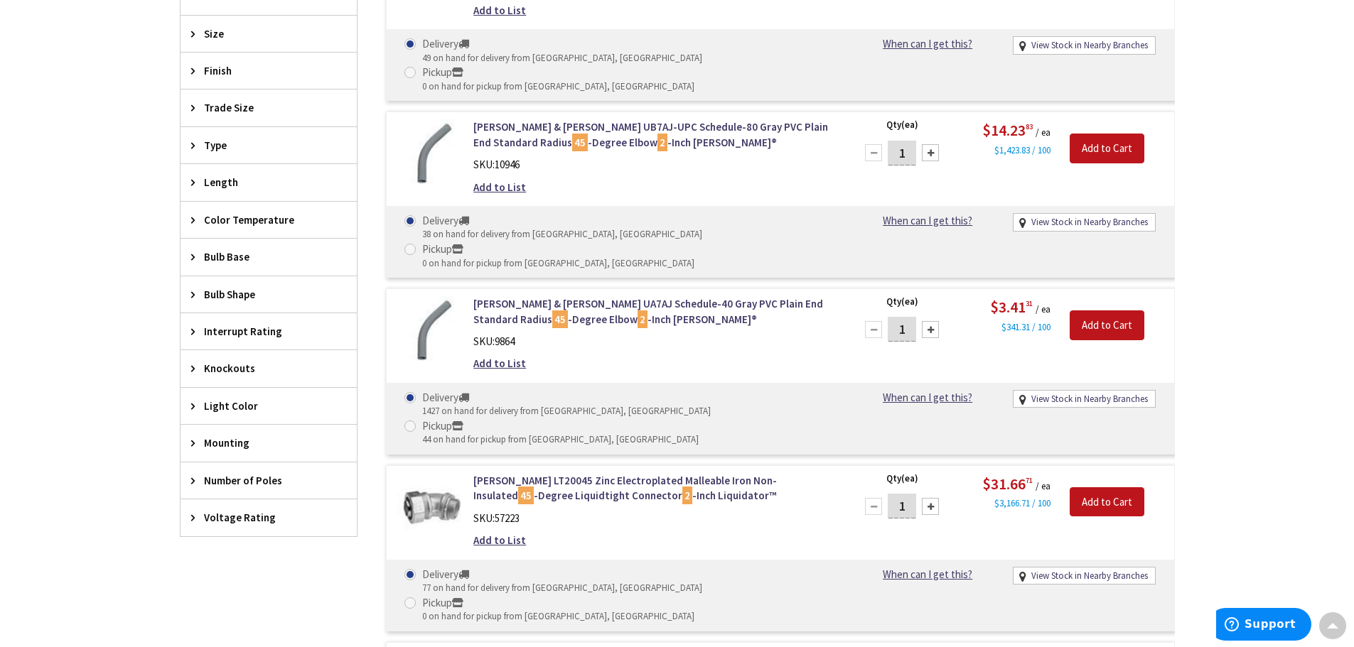
click at [416, 421] on span at bounding box center [409, 426] width 11 height 11
click at [417, 421] on input "Pickup 44 on hand for pickup from [GEOGRAPHIC_DATA], [GEOGRAPHIC_DATA]" at bounding box center [412, 425] width 9 height 9
radio input "true"
click at [932, 321] on div at bounding box center [930, 329] width 17 height 17
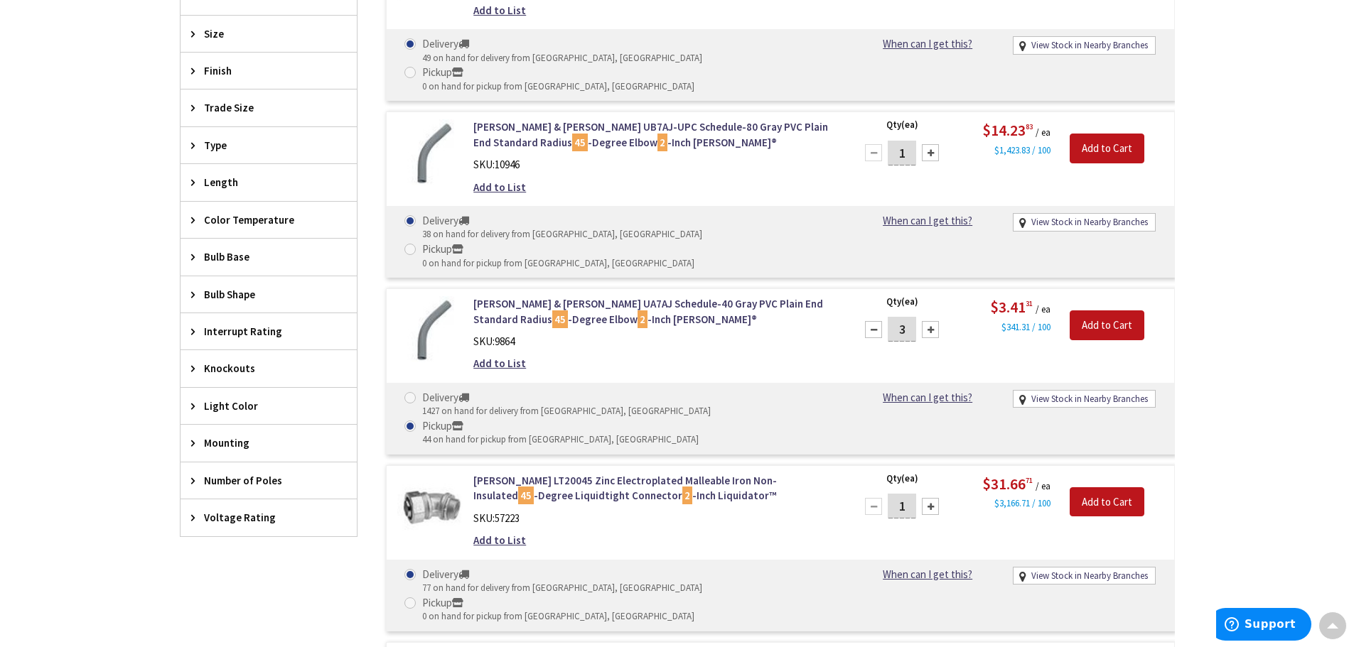
click at [934, 321] on div at bounding box center [930, 329] width 17 height 17
type input "4"
click at [1112, 311] on input "Add to Cart" at bounding box center [1107, 326] width 75 height 30
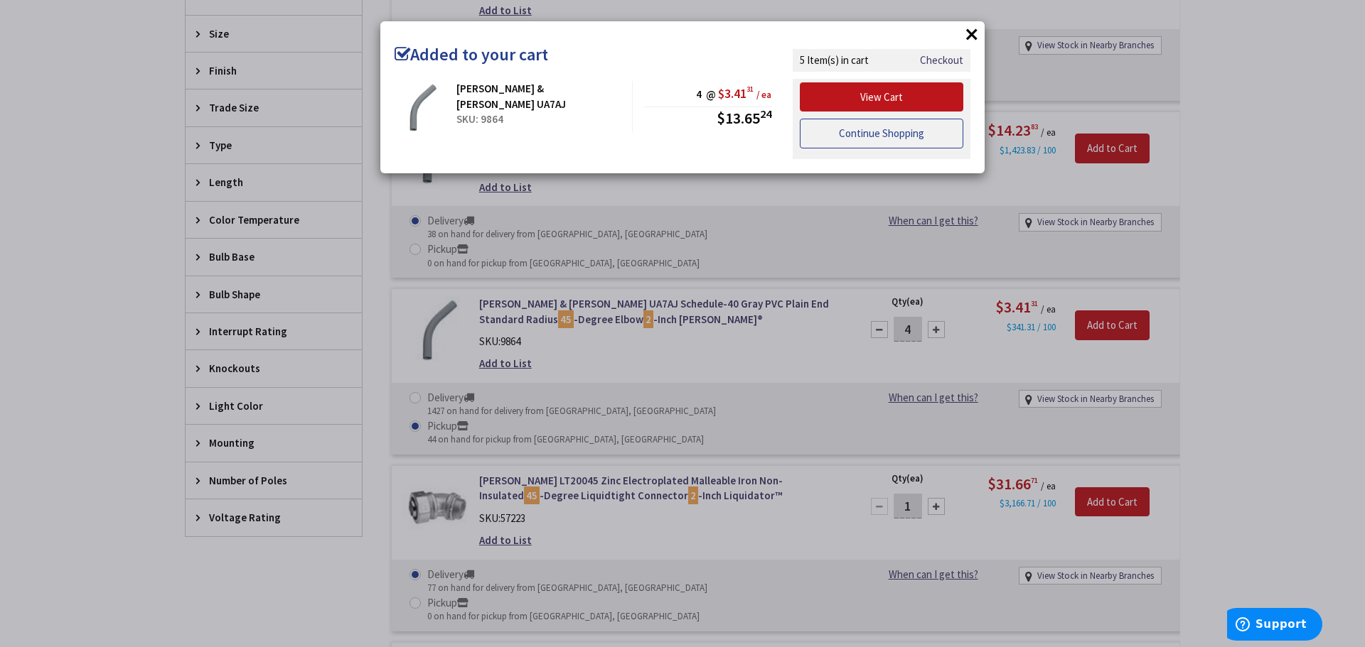
click at [867, 138] on link "Continue Shopping" at bounding box center [881, 134] width 163 height 30
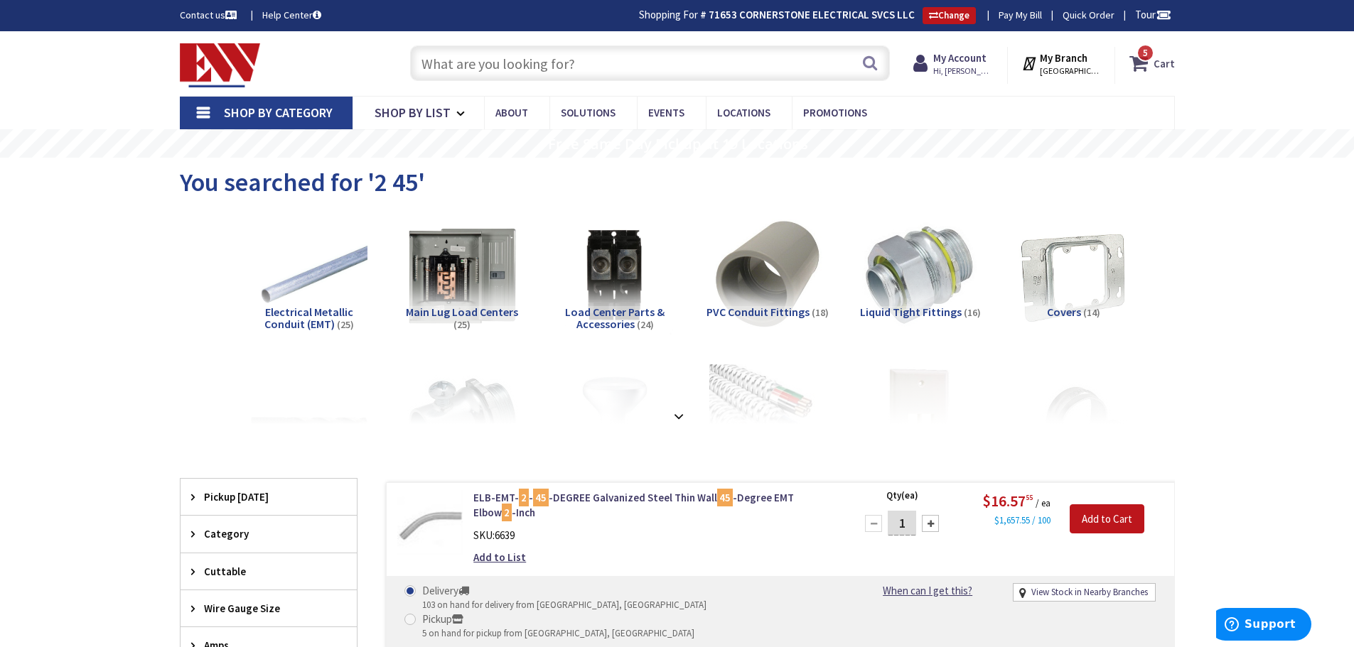
click at [1161, 63] on strong "Cart" at bounding box center [1163, 63] width 21 height 26
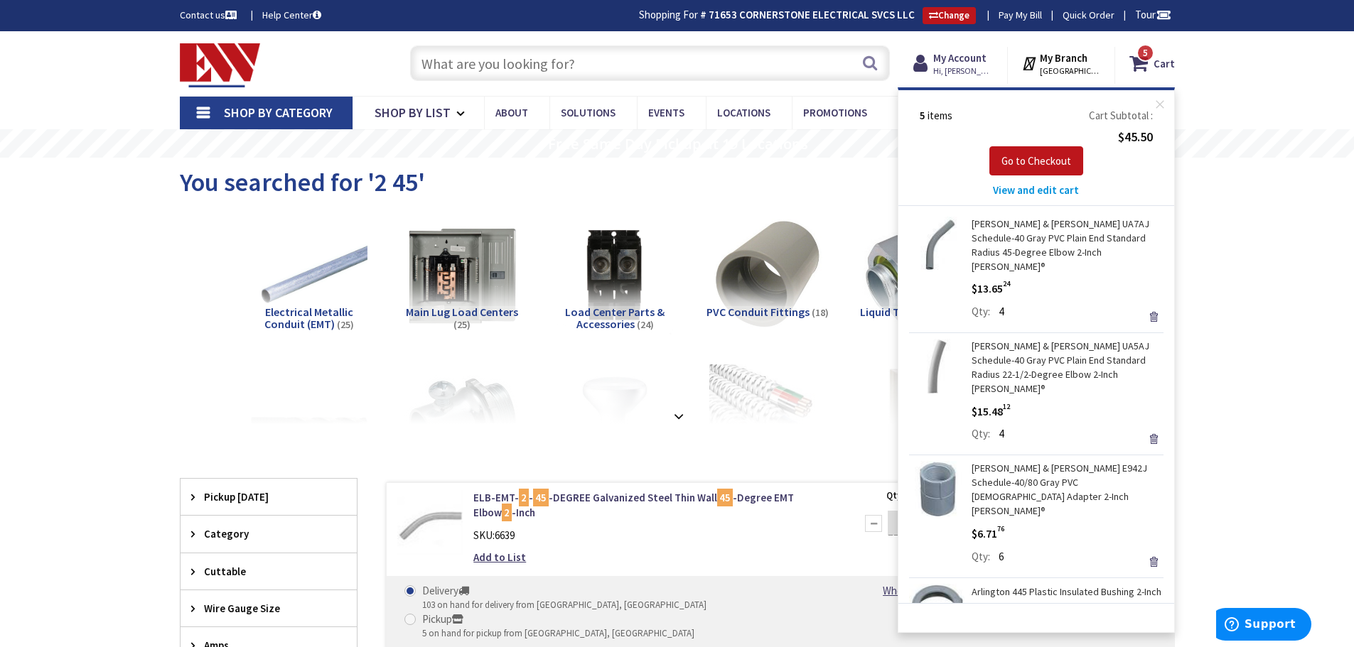
click at [586, 61] on input "text" at bounding box center [650, 63] width 480 height 36
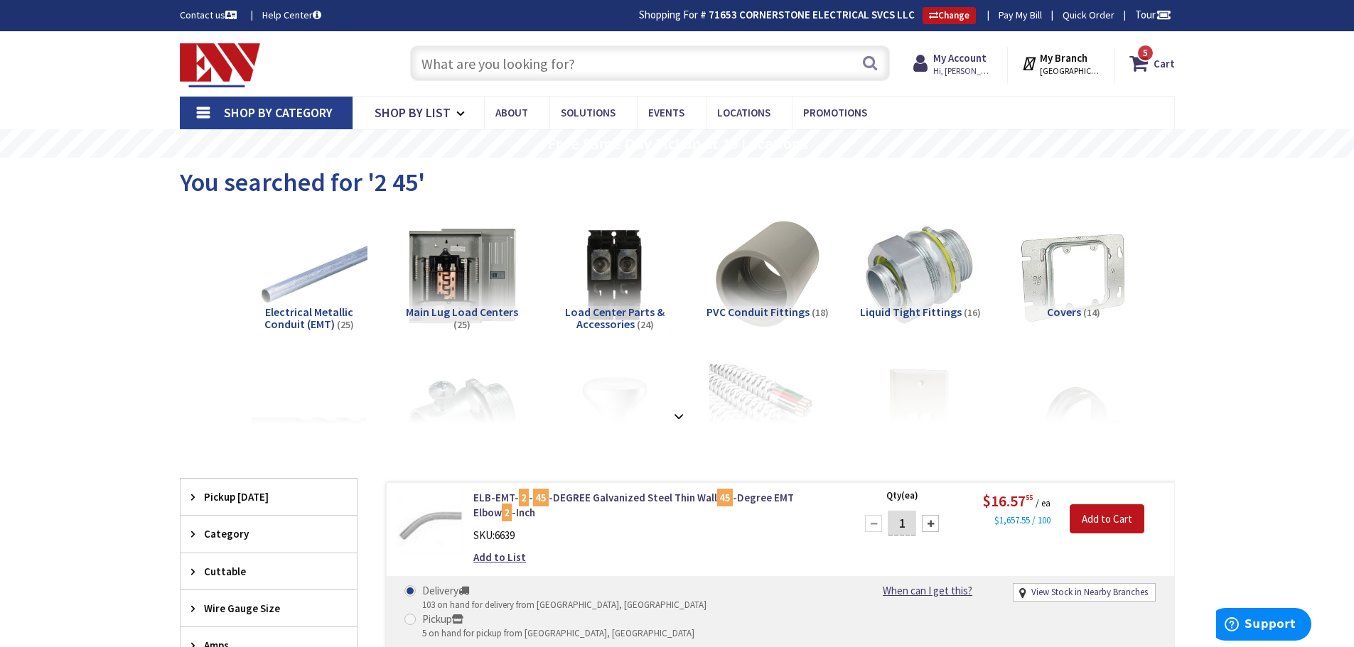
drag, startPoint x: 586, startPoint y: 60, endPoint x: 579, endPoint y: 67, distance: 10.6
click at [579, 67] on input "text" at bounding box center [650, 63] width 480 height 36
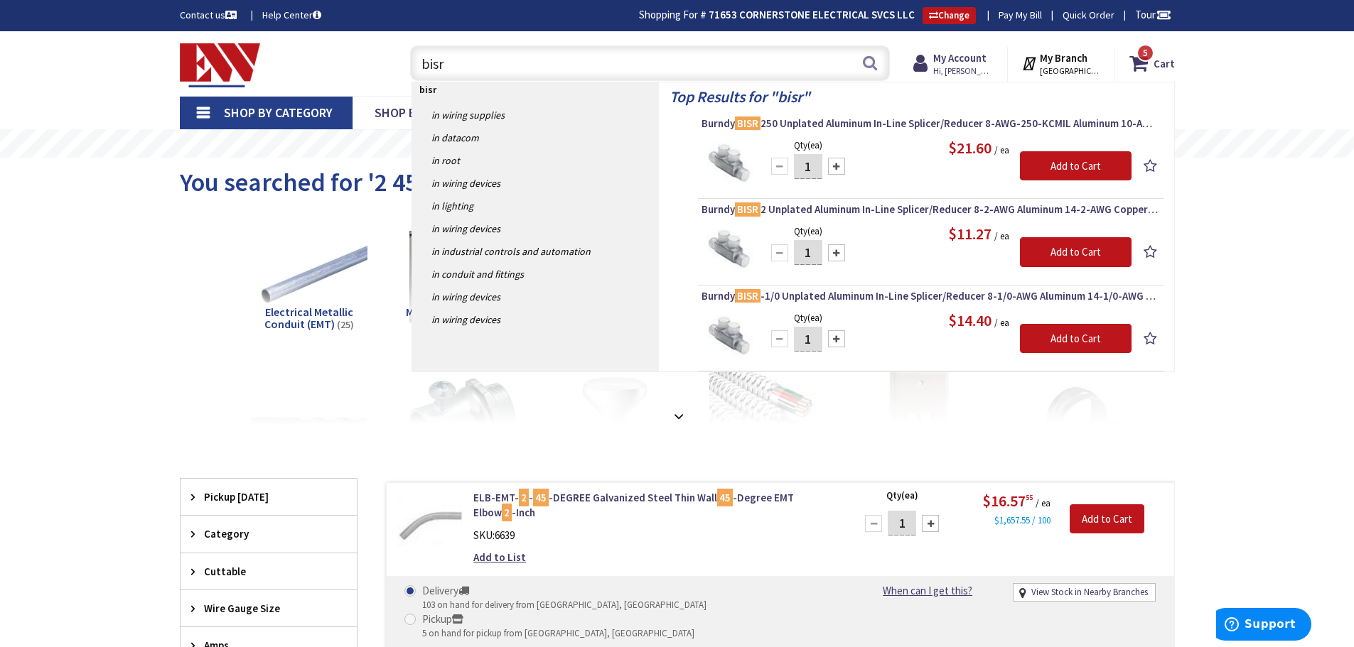
type input "bisr"
drag, startPoint x: 814, startPoint y: 254, endPoint x: 778, endPoint y: 250, distance: 36.4
click at [778, 250] on div "1" at bounding box center [807, 253] width 85 height 28
type input "6"
click at [1074, 253] on input "Add to Cart" at bounding box center [1076, 252] width 112 height 30
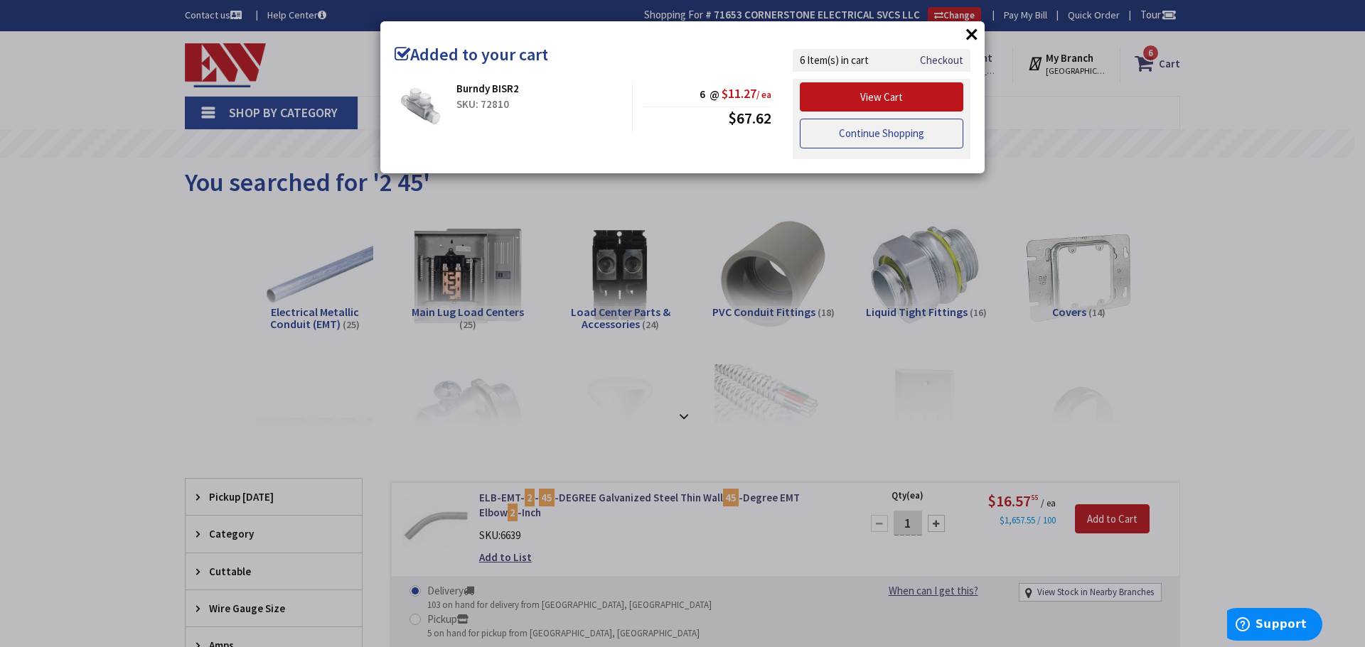
click at [882, 139] on link "Continue Shopping" at bounding box center [881, 134] width 163 height 30
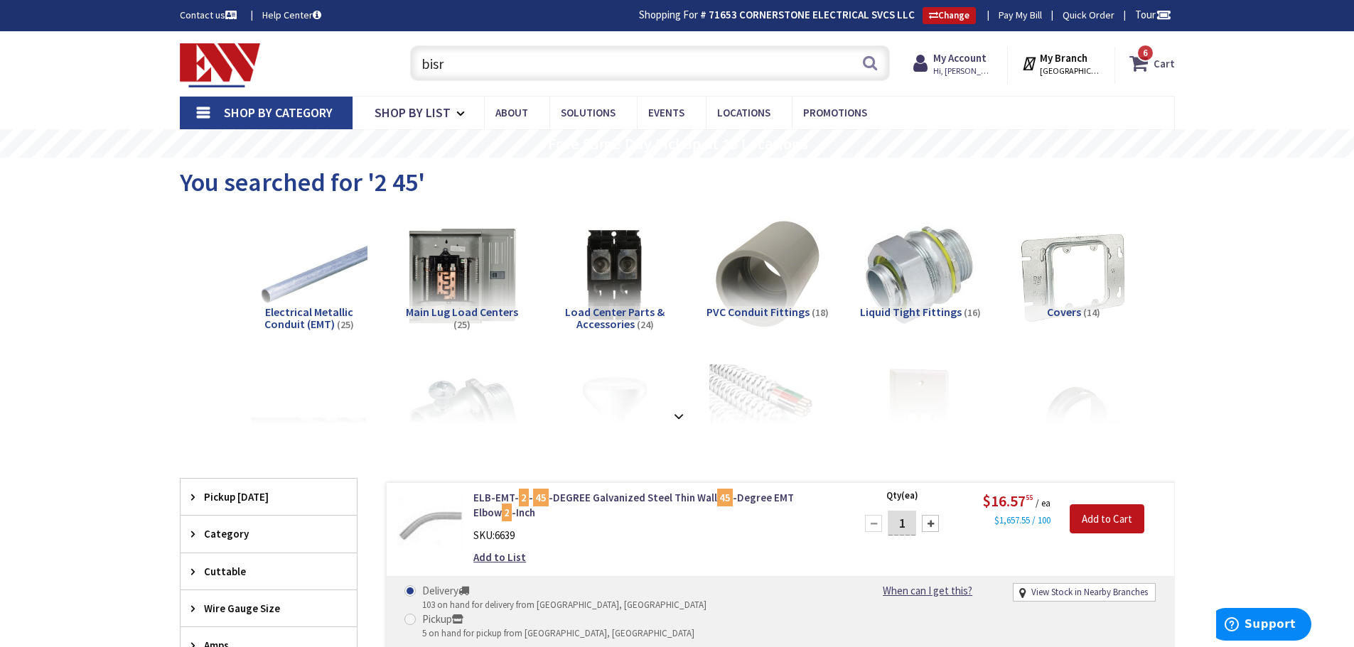
click at [1147, 63] on icon at bounding box center [1141, 63] width 24 height 26
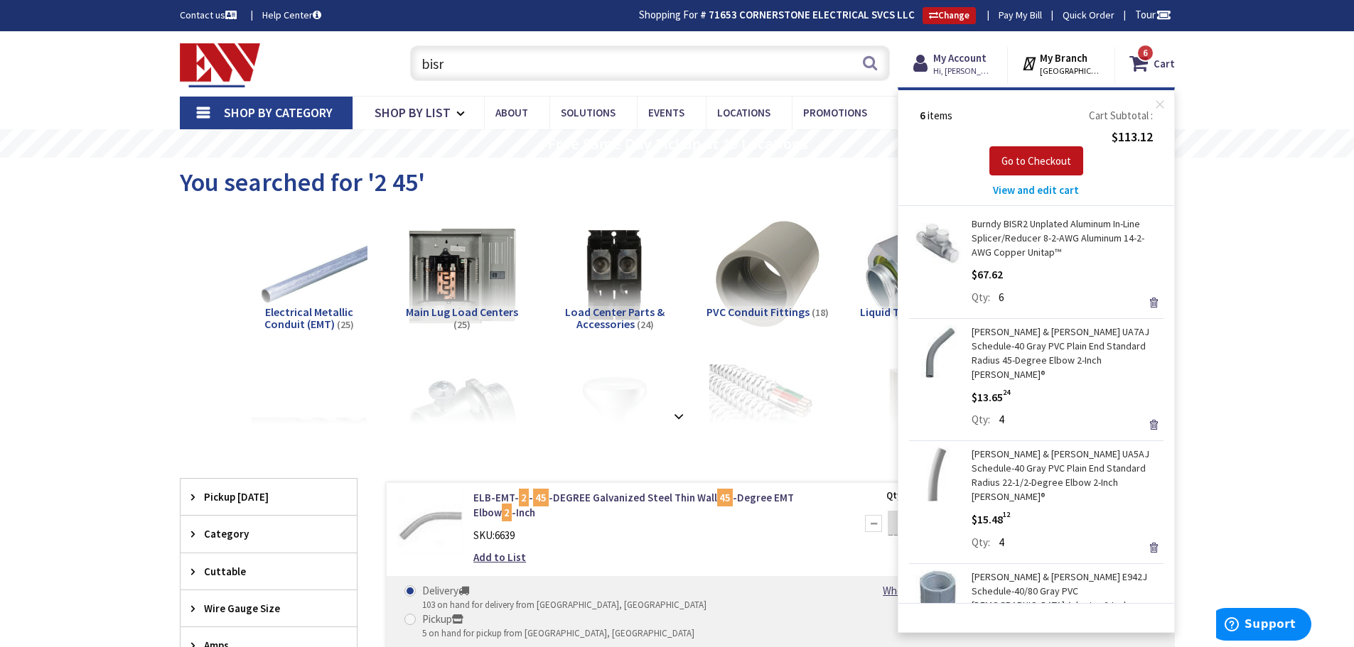
drag, startPoint x: 458, startPoint y: 68, endPoint x: 417, endPoint y: 65, distance: 41.4
click at [417, 65] on input "bisr" at bounding box center [650, 63] width 480 height 36
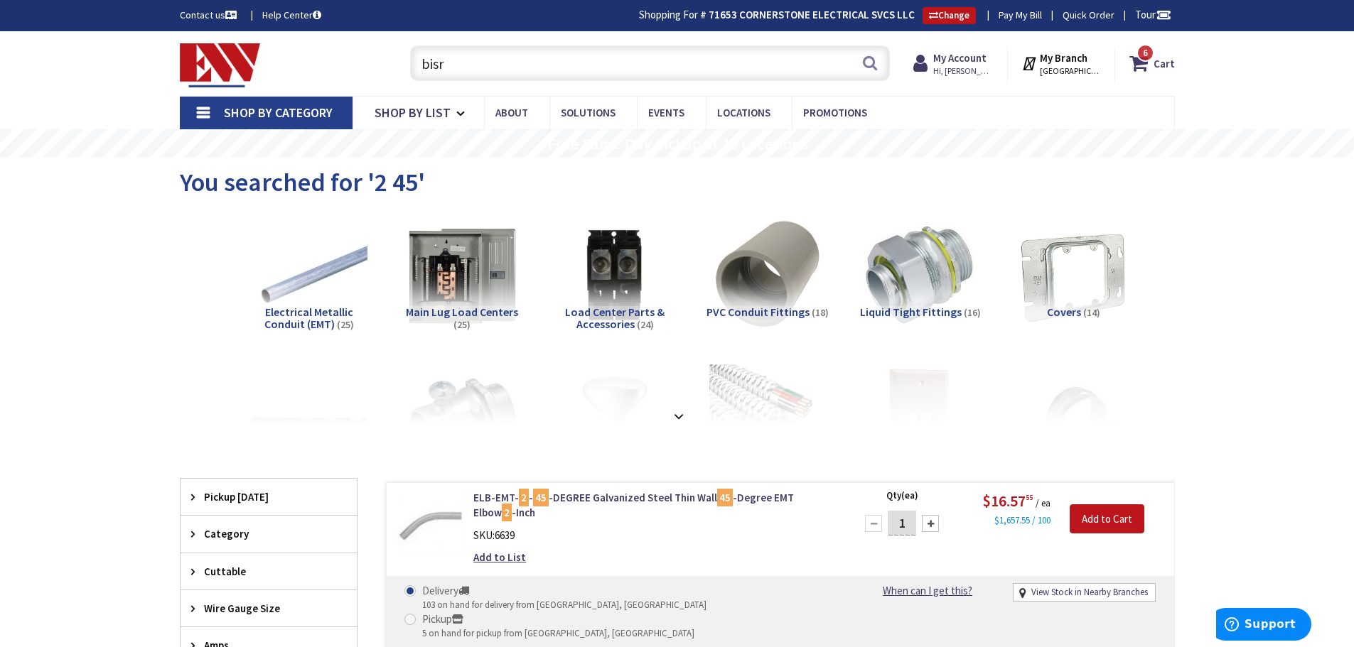
click at [463, 63] on input "bisr" at bounding box center [650, 63] width 480 height 36
type input "b"
type input "3"
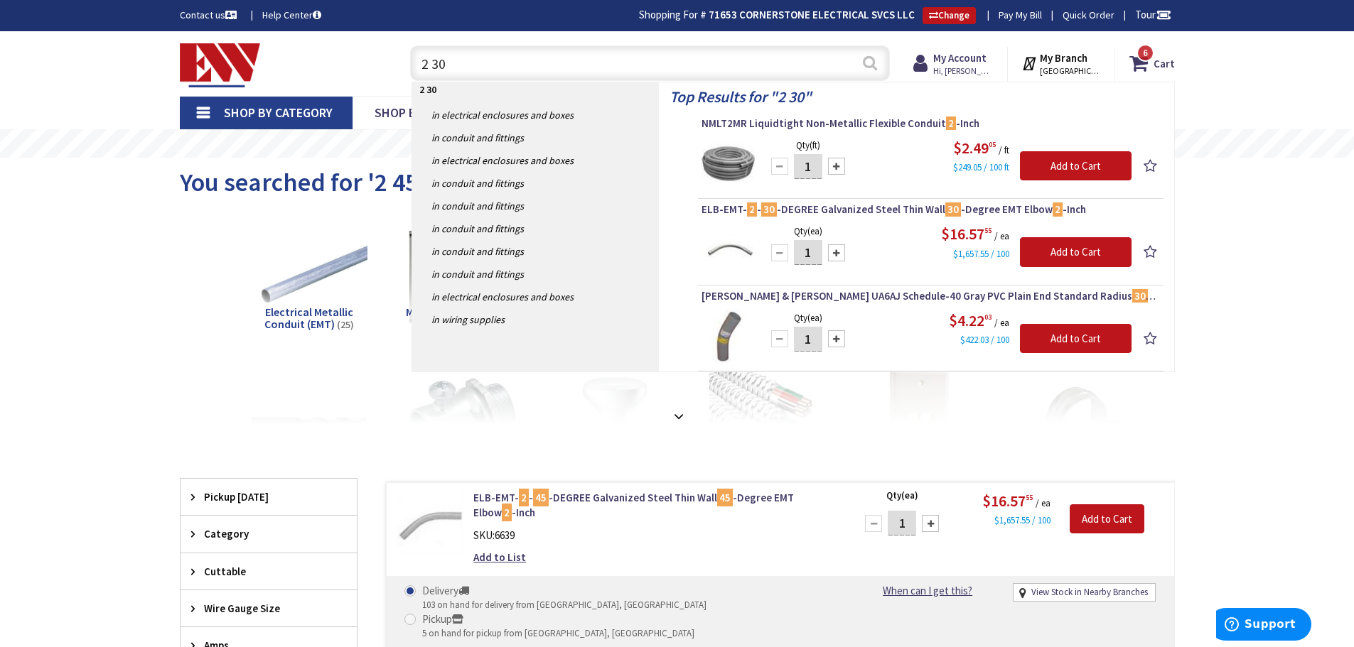
type input "2 30"
click at [871, 64] on button "Search" at bounding box center [870, 63] width 18 height 32
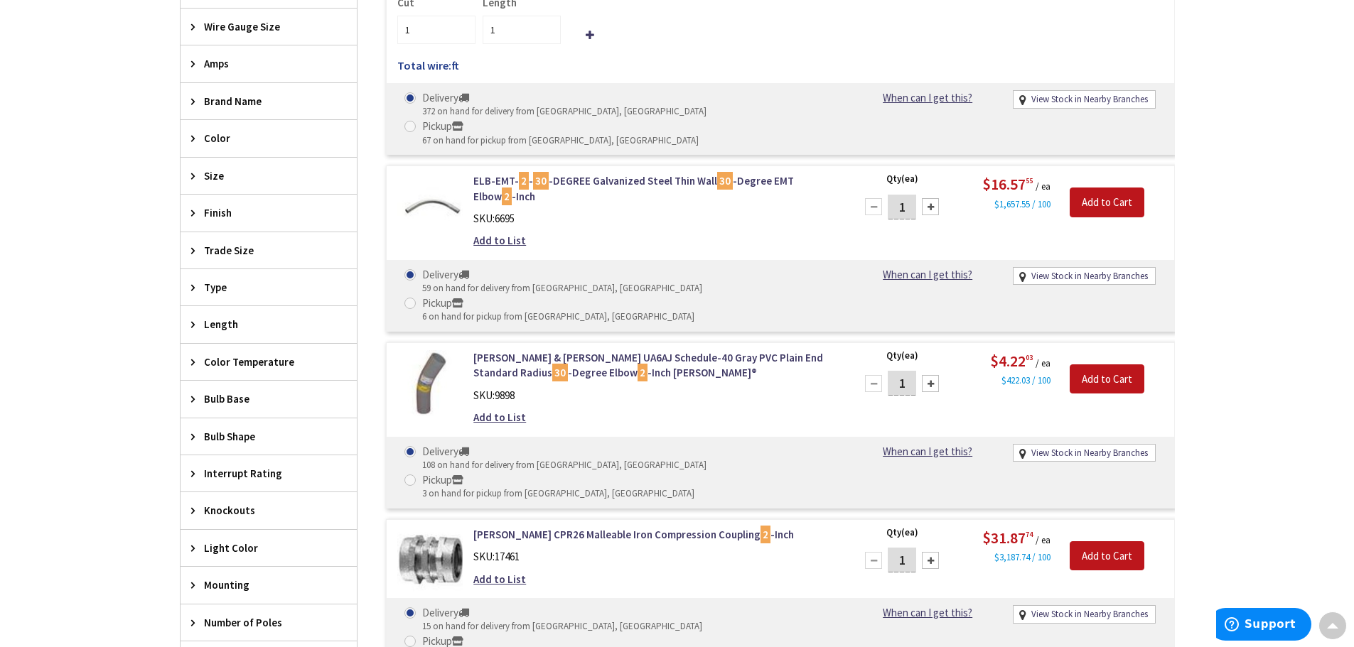
click at [416, 475] on span at bounding box center [409, 480] width 11 height 11
click at [417, 475] on input "Pickup 3 on hand for pickup from Bristol, CT" at bounding box center [412, 479] width 9 height 9
radio input "true"
click at [935, 375] on div at bounding box center [930, 383] width 17 height 17
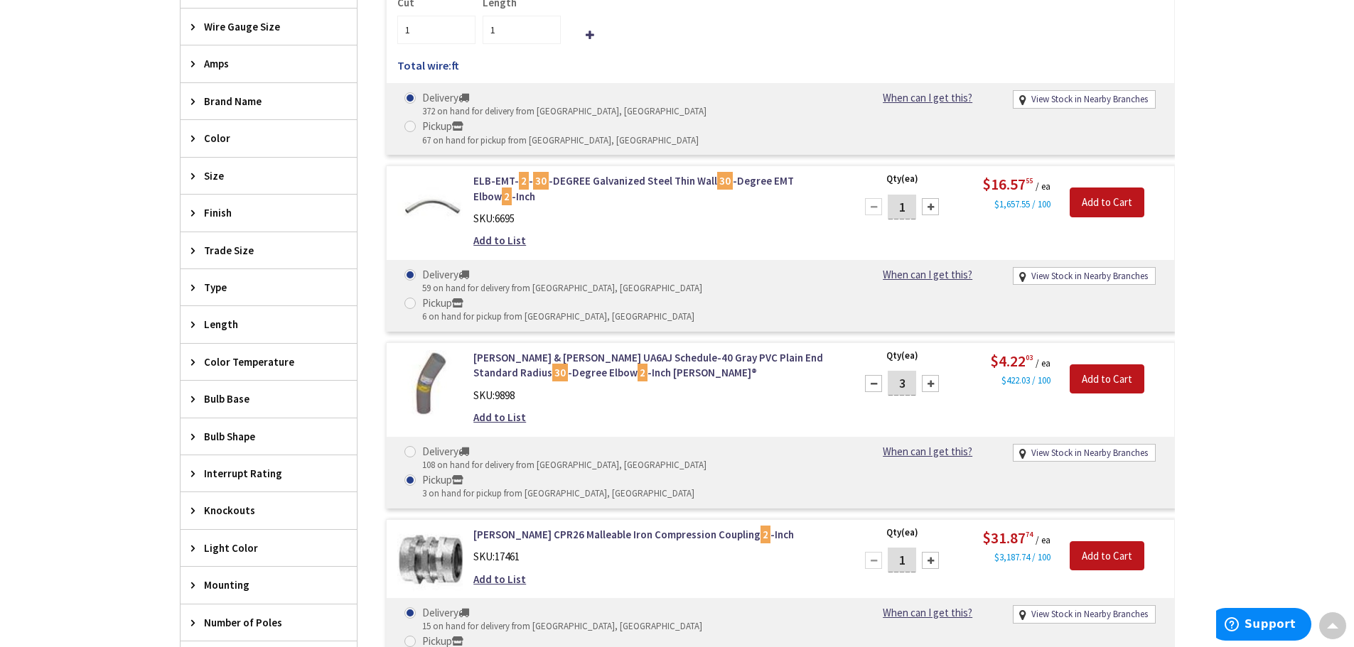
click at [875, 375] on div at bounding box center [873, 383] width 17 height 17
type input "2"
click at [1105, 365] on input "Add to Cart" at bounding box center [1107, 380] width 75 height 30
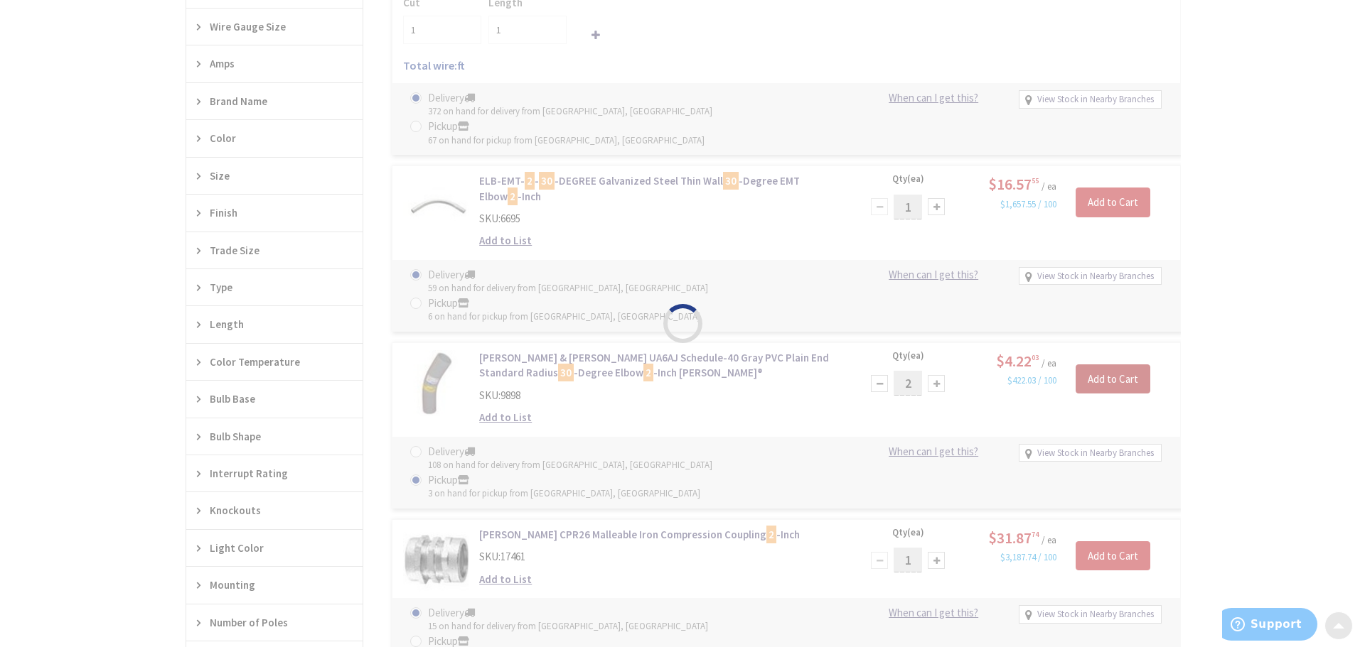
scroll to position [582, 0]
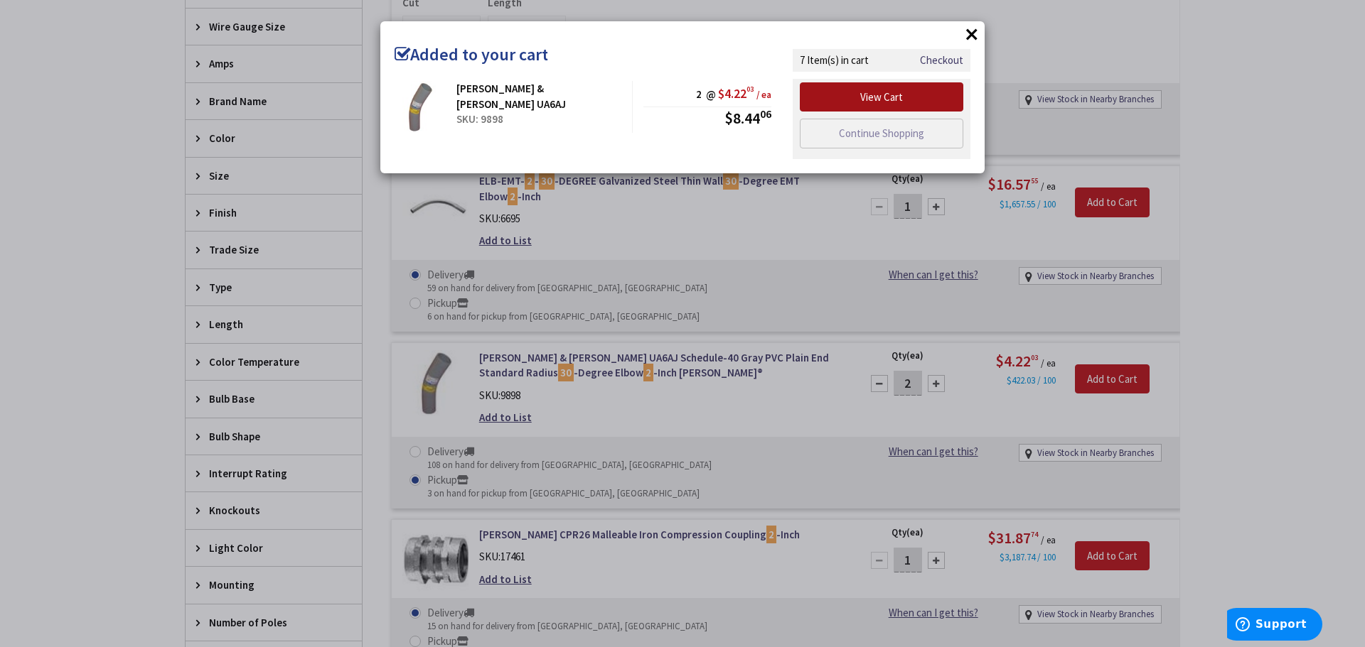
click at [866, 97] on link "View Cart" at bounding box center [881, 97] width 163 height 30
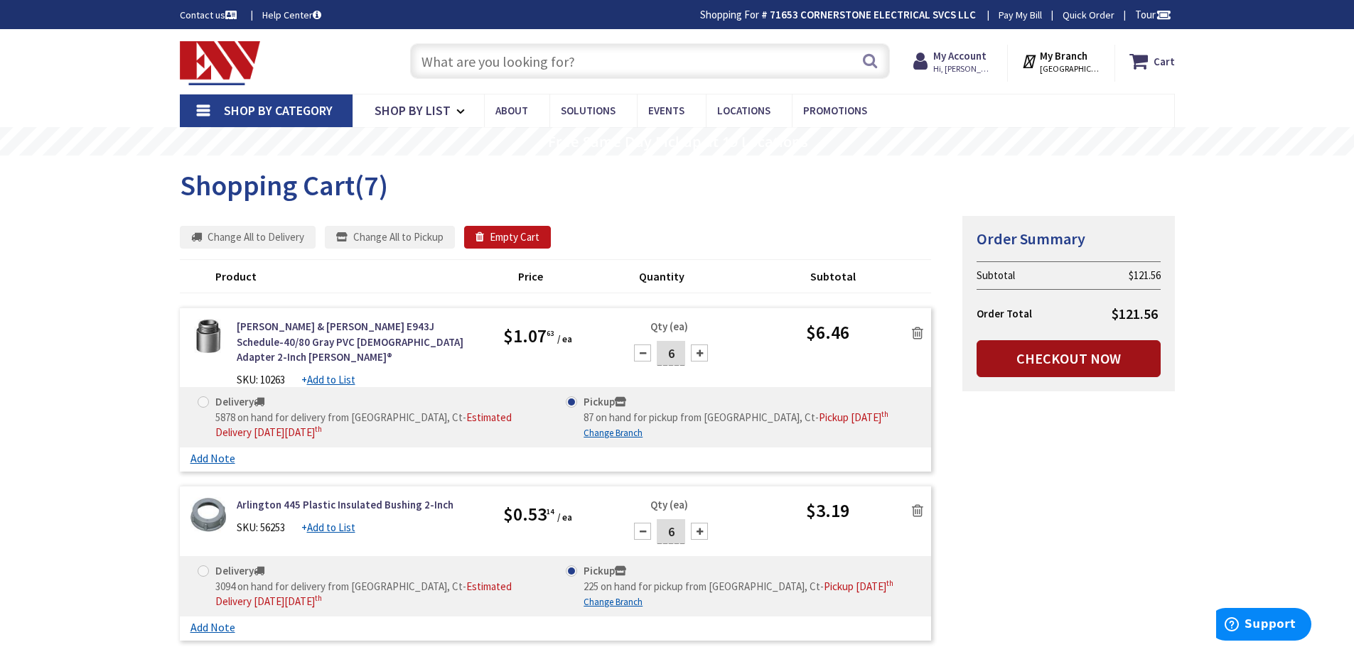
click at [1041, 353] on link "Checkout Now" at bounding box center [1068, 358] width 184 height 37
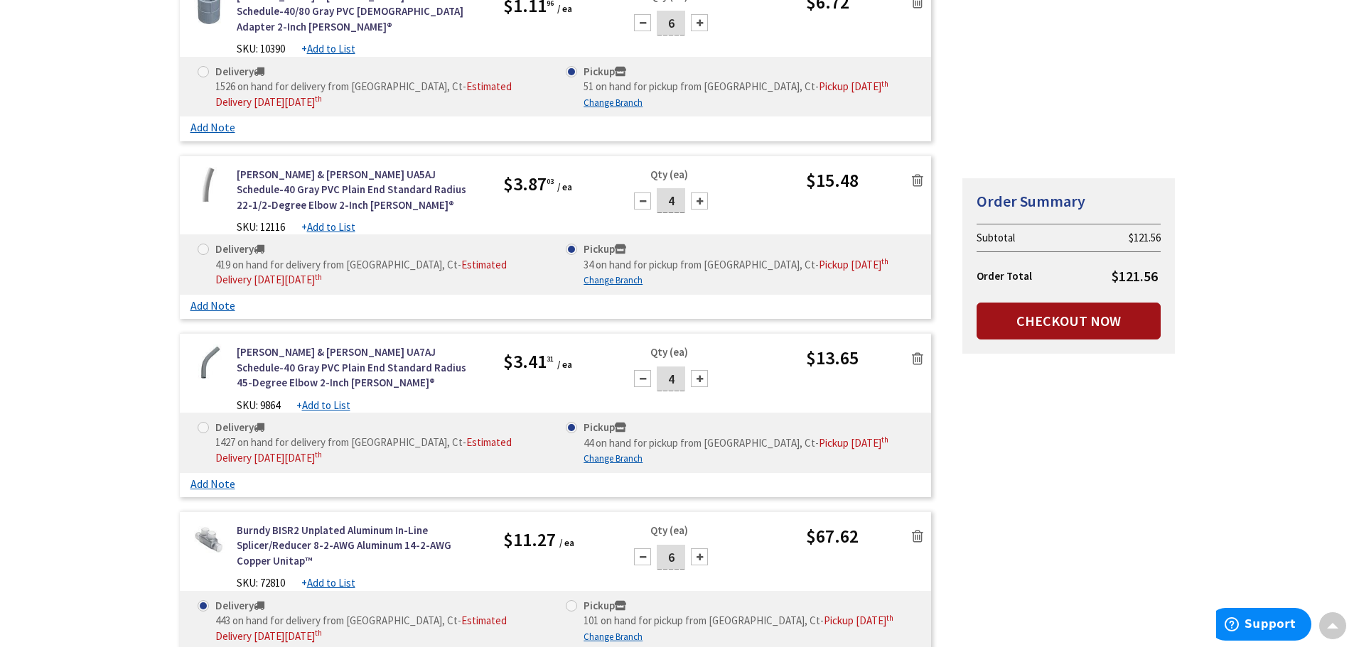
scroll to position [995, 0]
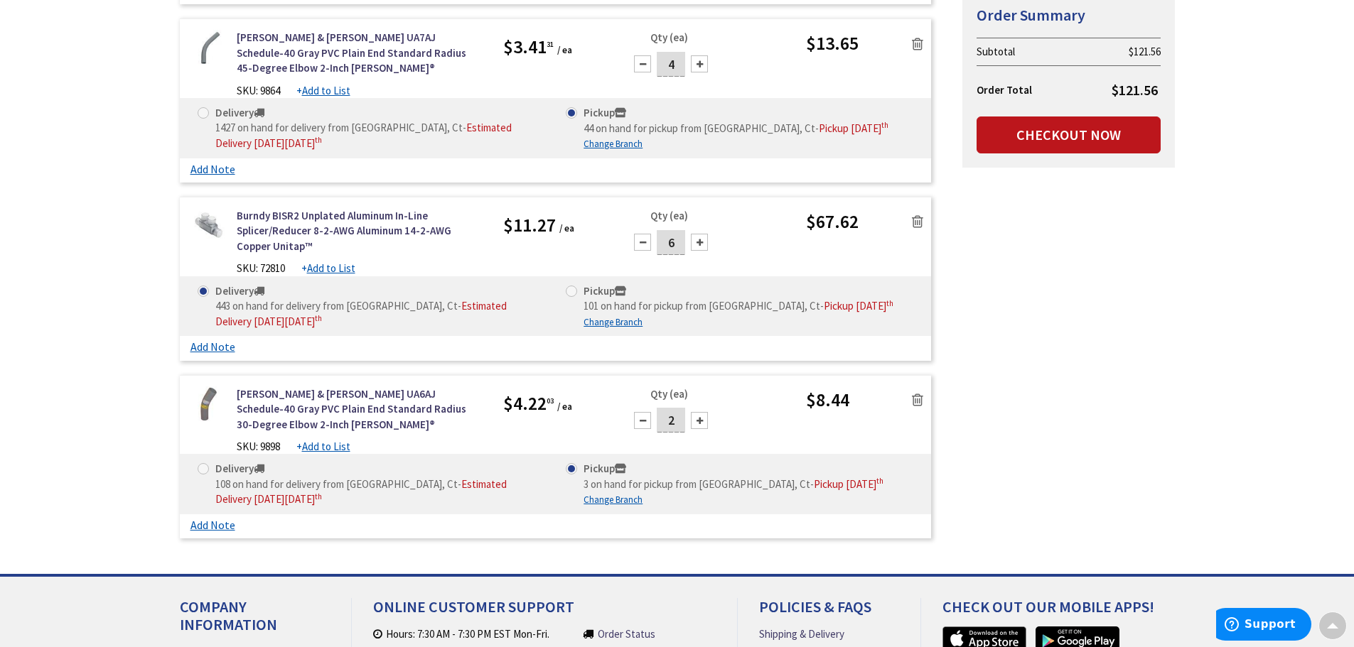
click at [571, 286] on span at bounding box center [571, 291] width 11 height 11
click at [571, 286] on input "Pickup 101 on hand for pickup from Bristol, Ct - Pickup Thursday, October 9 th" at bounding box center [573, 290] width 9 height 9
radio input "true"
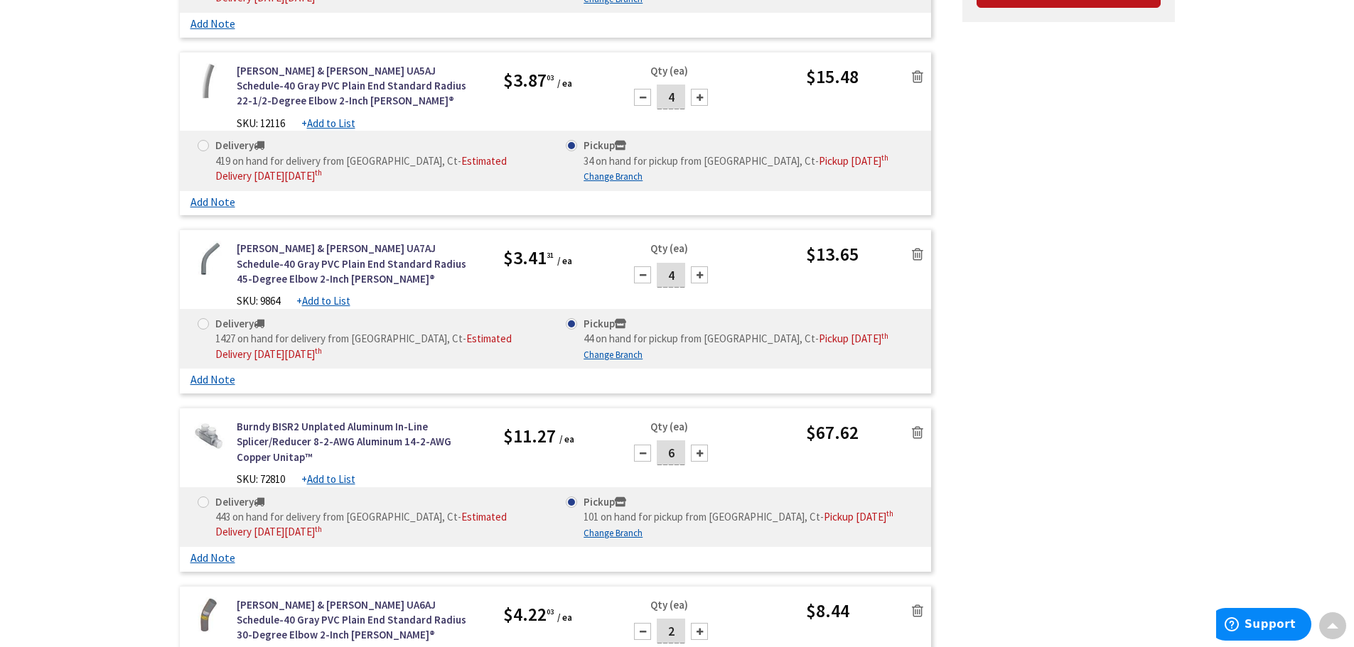
scroll to position [668, 0]
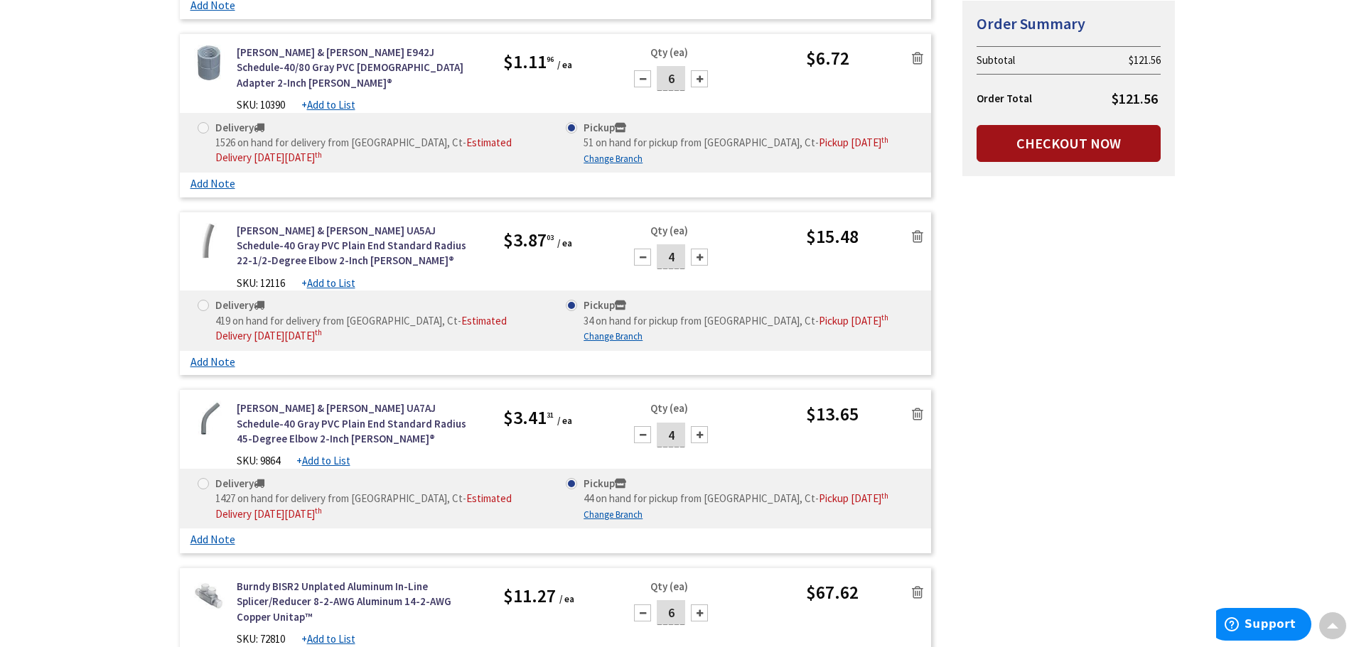
click at [1043, 142] on link "Checkout Now" at bounding box center [1068, 143] width 184 height 37
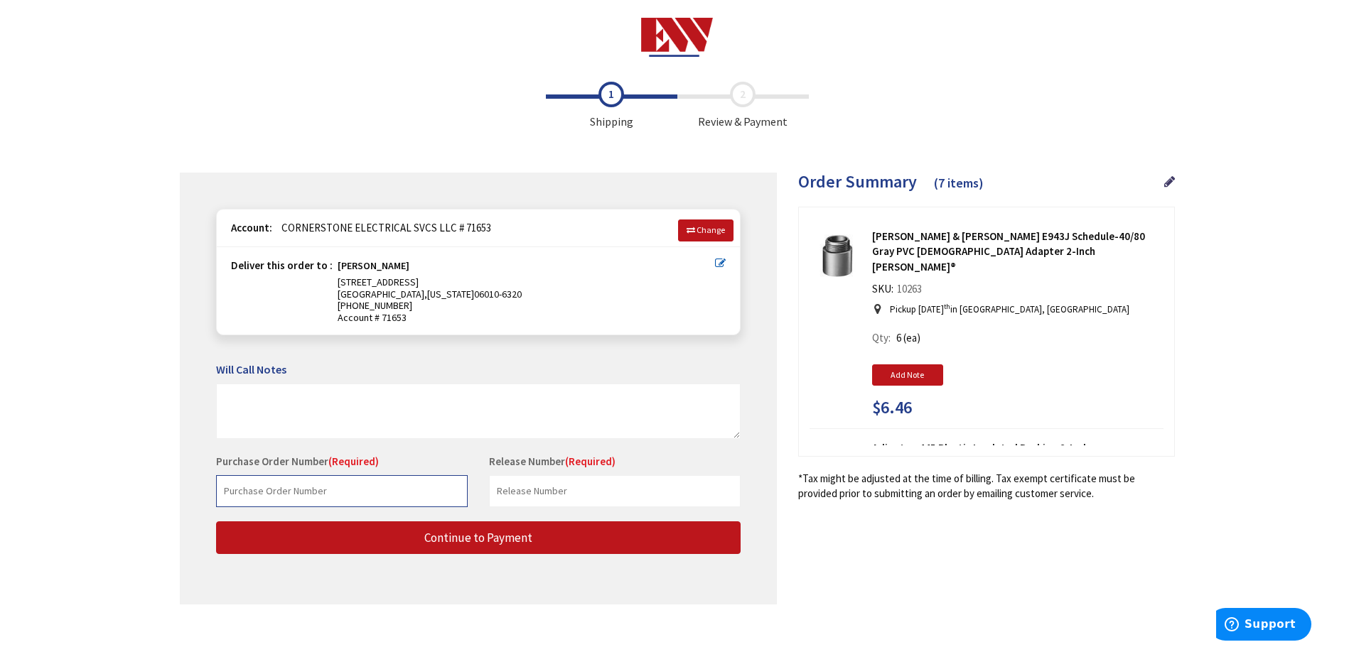
click at [323, 492] on input "text" at bounding box center [342, 491] width 252 height 32
type input "4248"
click at [561, 495] on input "text" at bounding box center [615, 491] width 252 height 32
drag, startPoint x: 497, startPoint y: 492, endPoint x: 510, endPoint y: 495, distance: 12.6
click at [502, 493] on input "BLLEN" at bounding box center [615, 491] width 252 height 32
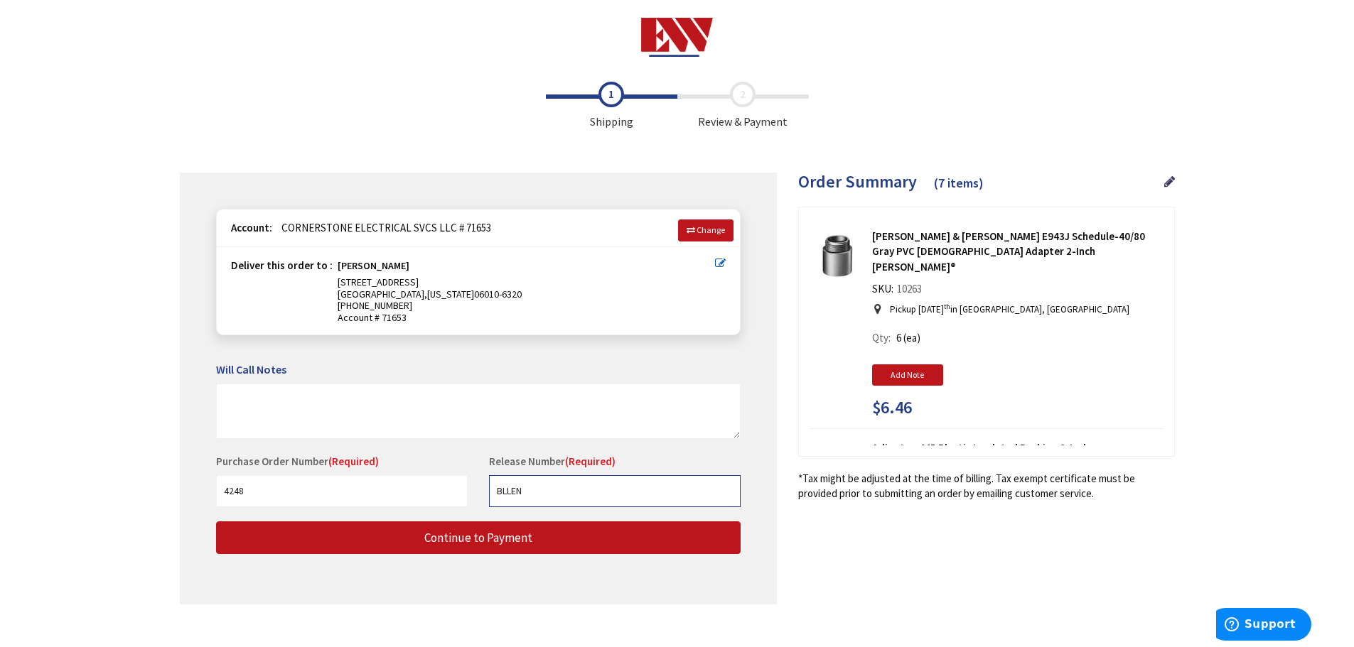
click at [503, 493] on input "BLLEN" at bounding box center [615, 491] width 252 height 32
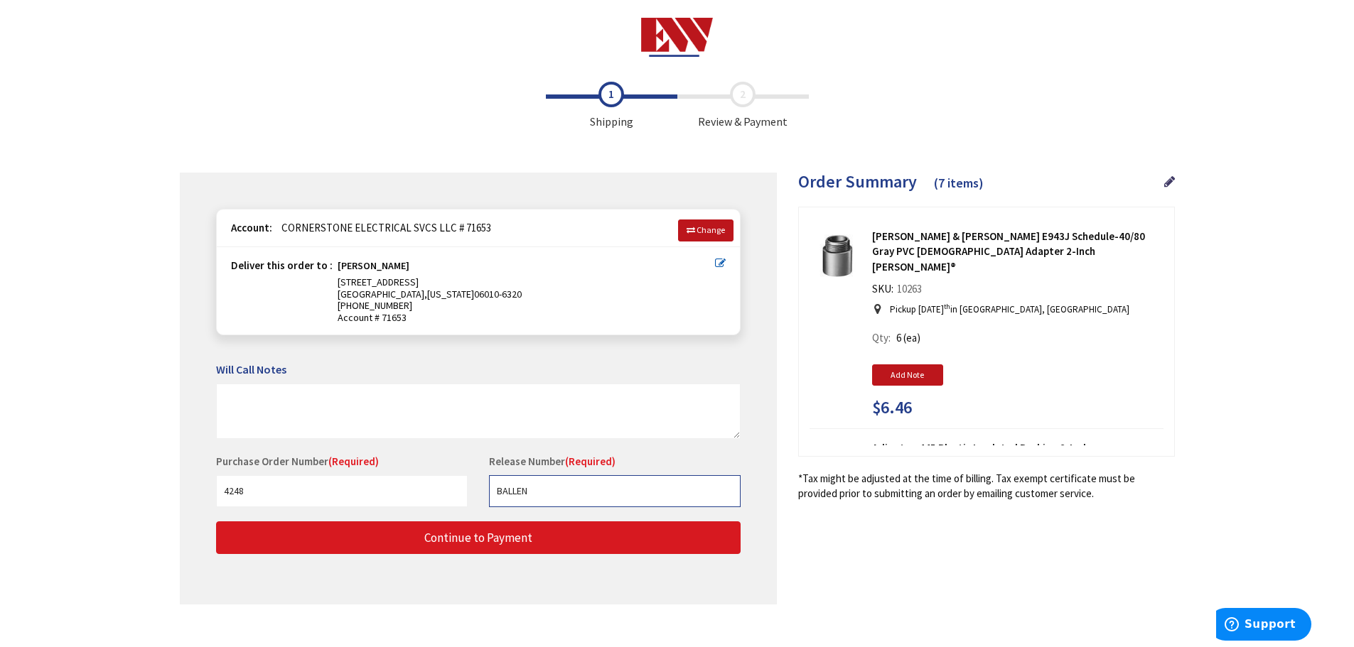
type input "BALLEN"
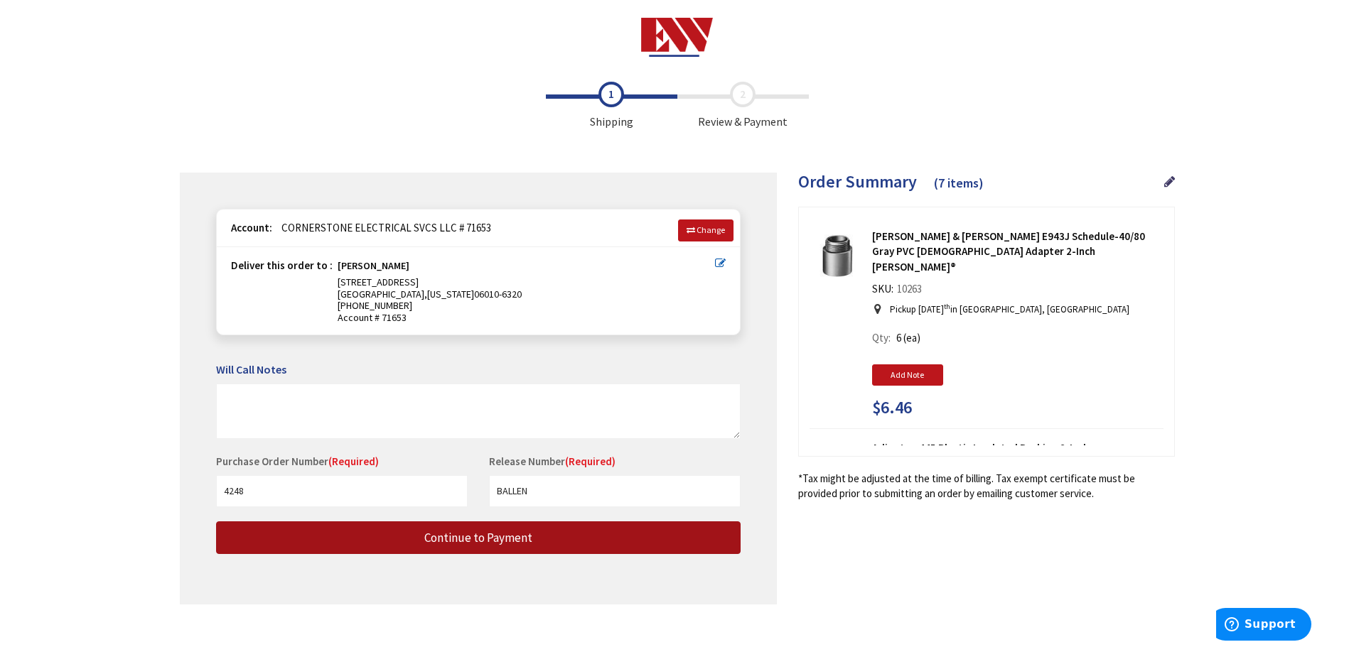
click at [469, 543] on span "Continue to Payment" at bounding box center [478, 538] width 108 height 16
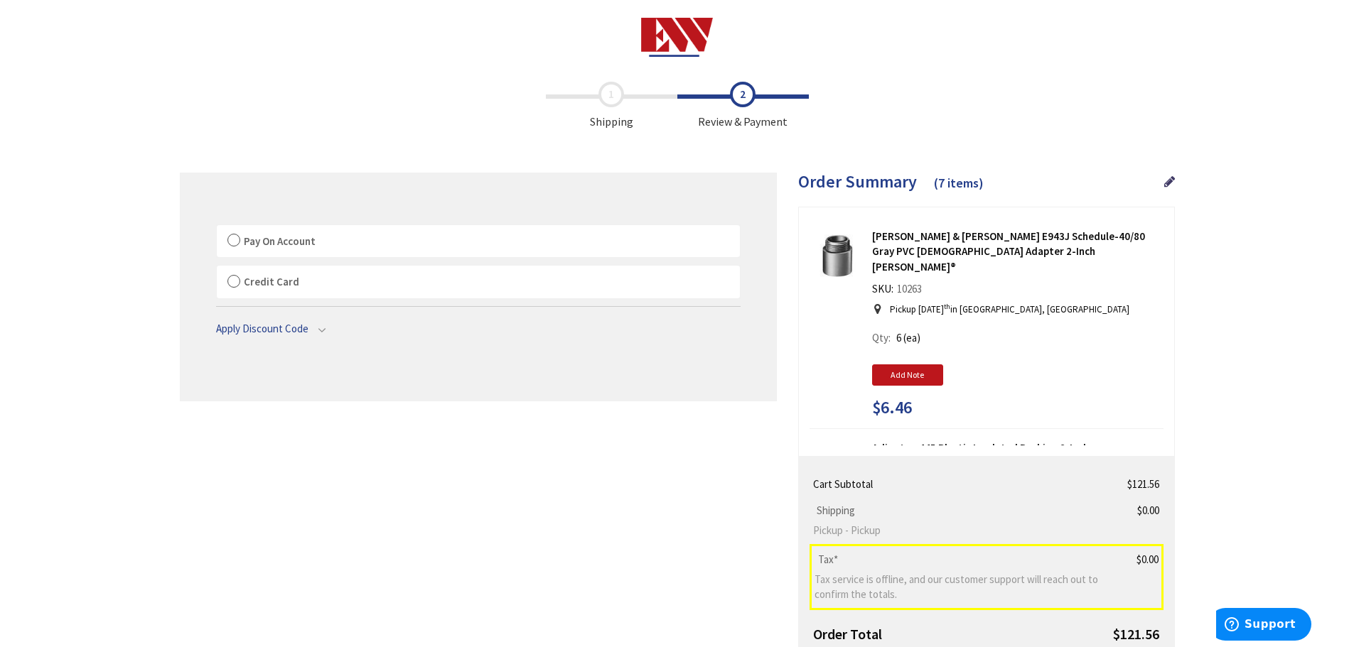
click at [233, 242] on label "Pay On Account" at bounding box center [478, 241] width 523 height 33
click at [235, 243] on label "Pay On Account" at bounding box center [478, 241] width 523 height 33
click at [217, 228] on input "Pay On Account" at bounding box center [217, 228] width 0 height 0
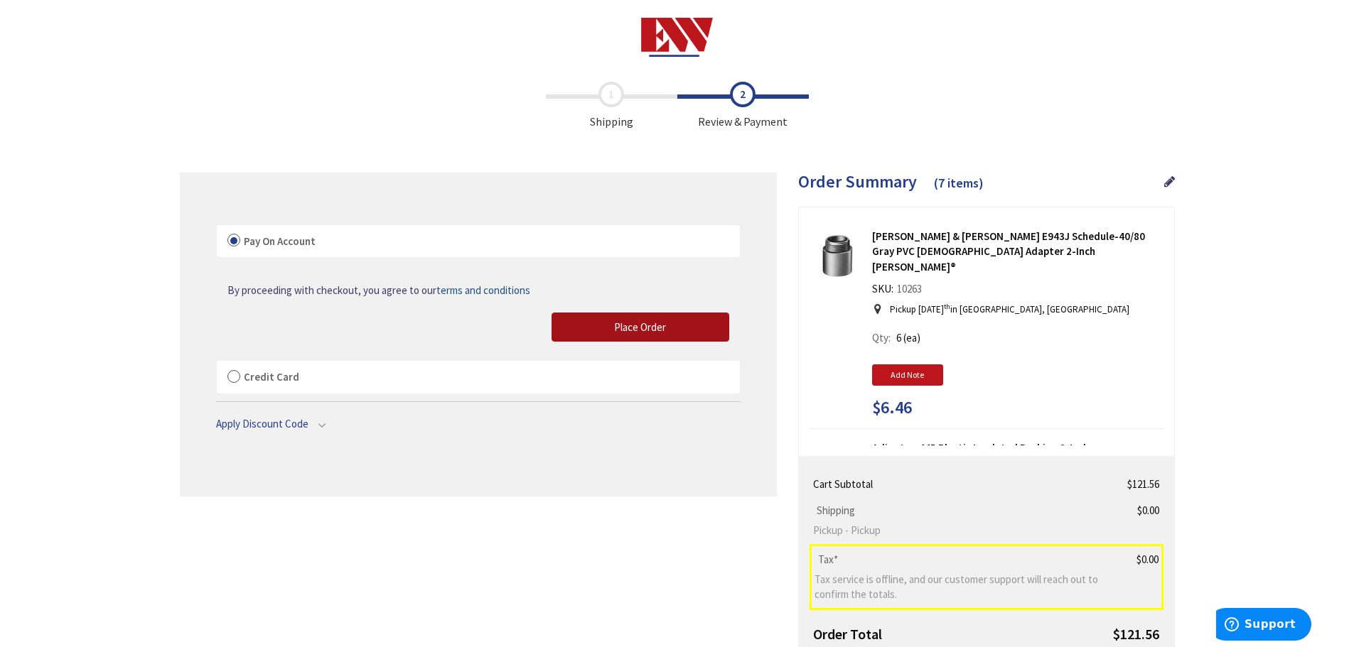
click at [623, 325] on span "Place Order" at bounding box center [640, 328] width 52 height 14
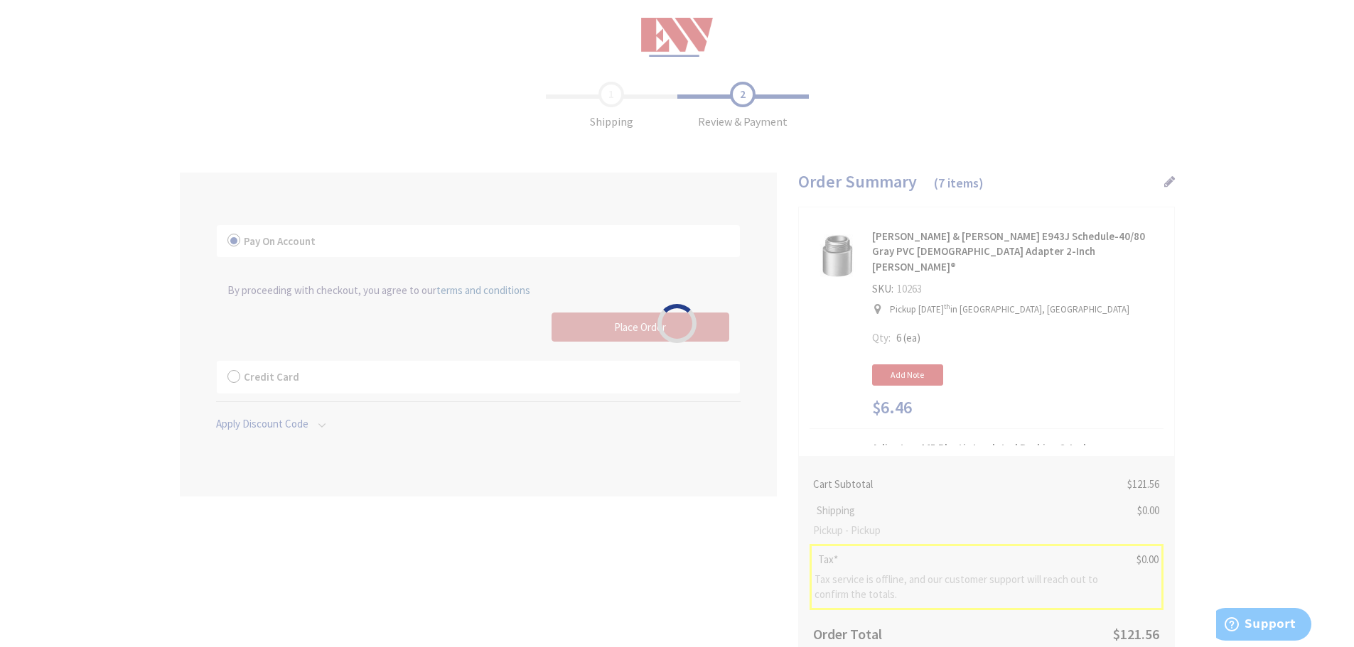
scroll to position [121, 0]
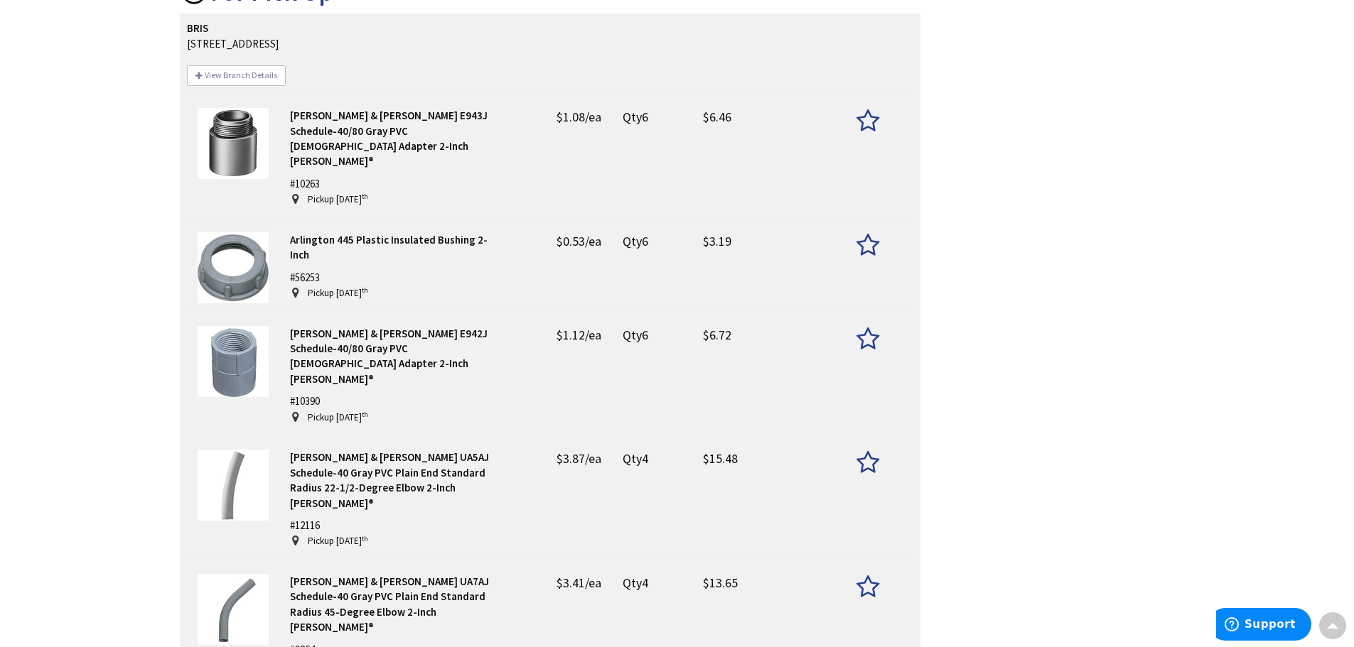
scroll to position [404, 0]
